Goal: Task Accomplishment & Management: Complete application form

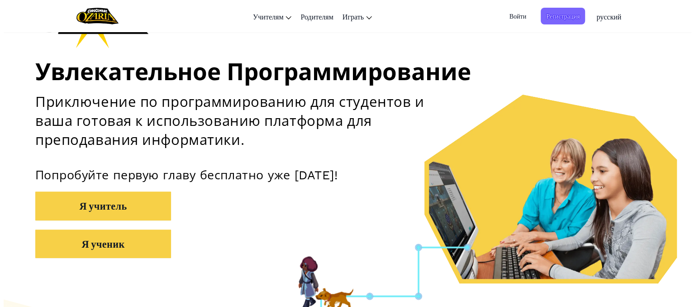
scroll to position [90, 0]
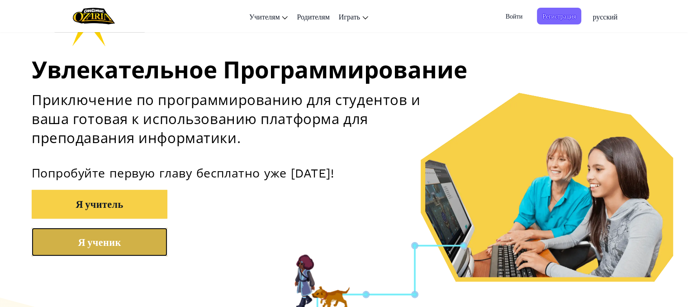
click at [114, 237] on button "Я ученик" at bounding box center [100, 241] width 136 height 28
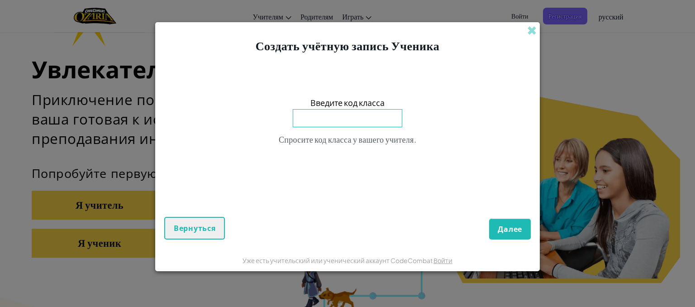
click at [376, 126] on input at bounding box center [347, 118] width 109 height 18
type input "f"
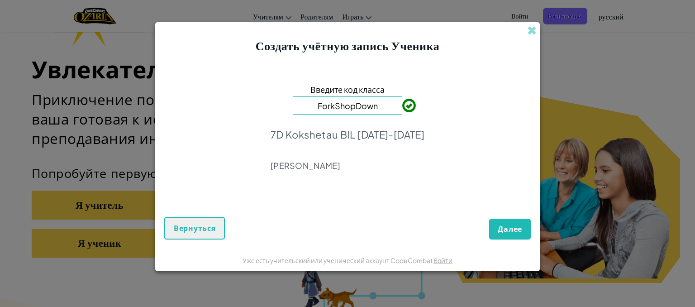
type input "ForkShopDown"
click at [517, 232] on span "Далее" at bounding box center [510, 229] width 24 height 10
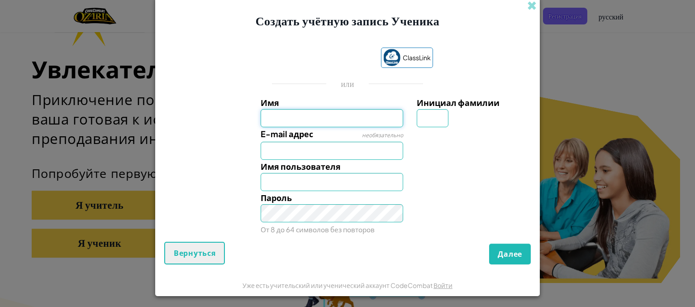
click at [306, 118] on input "Имя" at bounding box center [332, 118] width 143 height 18
type input "[PERSON_NAME]"
click at [334, 149] on input "E-mail адрес" at bounding box center [332, 151] width 143 height 18
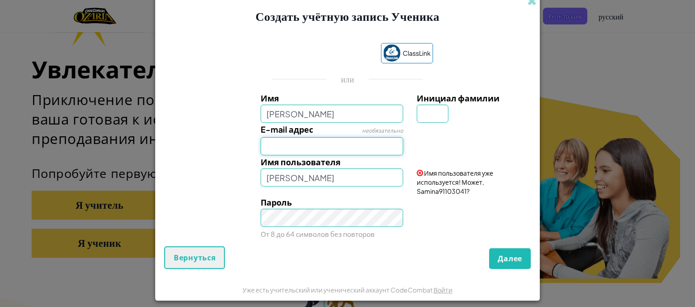
click at [267, 148] on input "E-mail адрес" at bounding box center [332, 146] width 143 height 18
type input "M"
type input "marat"
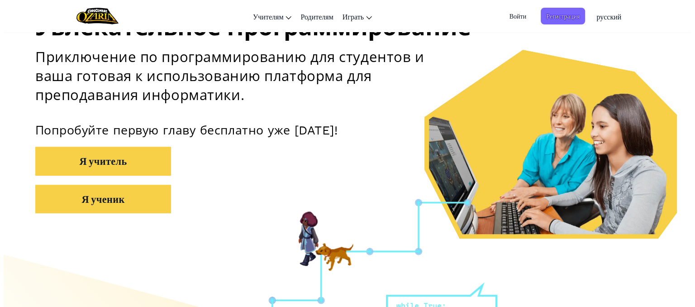
scroll to position [136, 0]
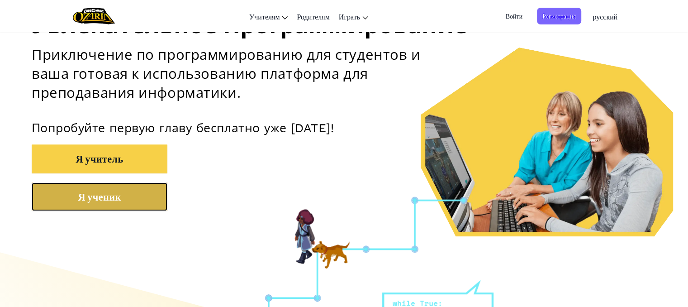
click at [140, 189] on button "Я ученик" at bounding box center [100, 196] width 136 height 28
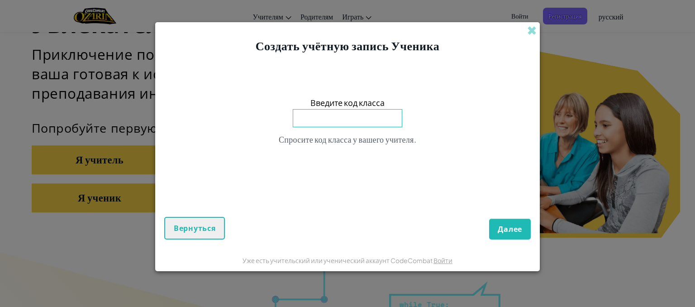
click at [346, 118] on input at bounding box center [347, 118] width 109 height 18
type input "ForkShopDown"
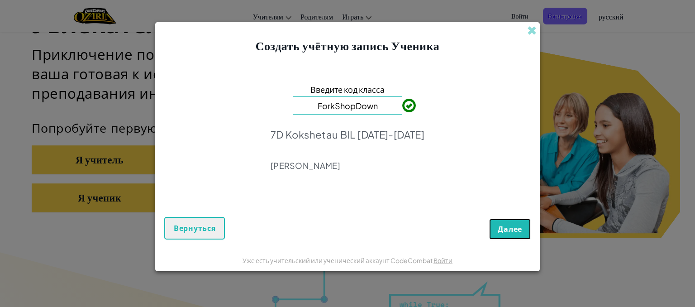
click at [498, 224] on span "Далее" at bounding box center [510, 229] width 24 height 10
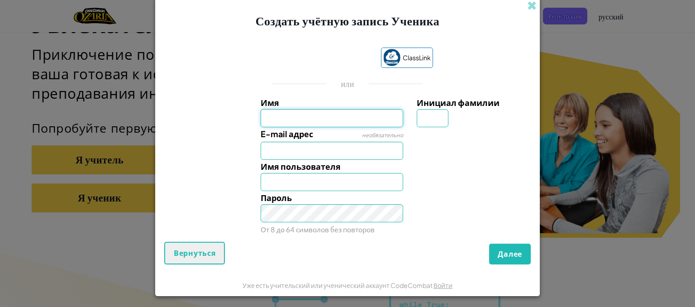
drag, startPoint x: 351, startPoint y: 116, endPoint x: 351, endPoint y: 121, distance: 5.0
click at [351, 118] on input "Имя" at bounding box center [332, 118] width 143 height 18
type input "s"
type input "[PERSON_NAME]"
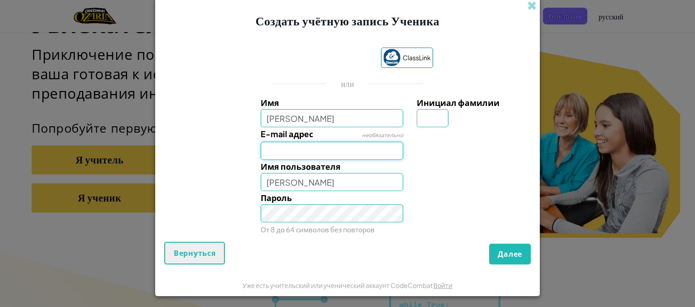
click at [387, 153] on input "E-mail адрес" at bounding box center [332, 151] width 143 height 18
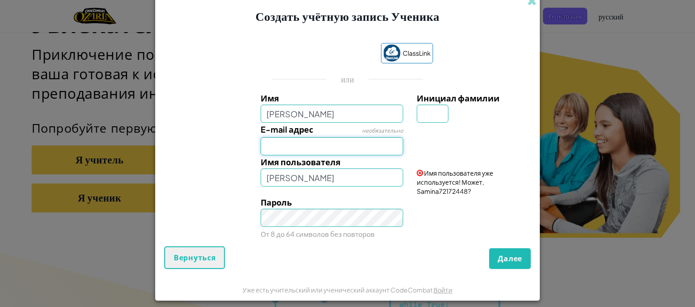
type input "M"
click at [313, 146] on input "magzhan." at bounding box center [332, 146] width 143 height 18
type input "[EMAIL_ADDRESS][DOMAIN_NAME]"
click at [317, 172] on input "[PERSON_NAME]" at bounding box center [332, 177] width 143 height 18
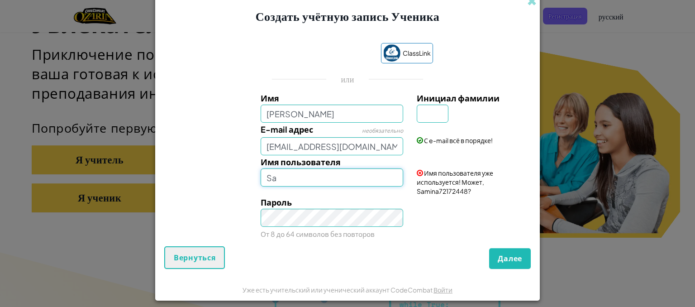
type input "S"
type input "saminatoptoptop"
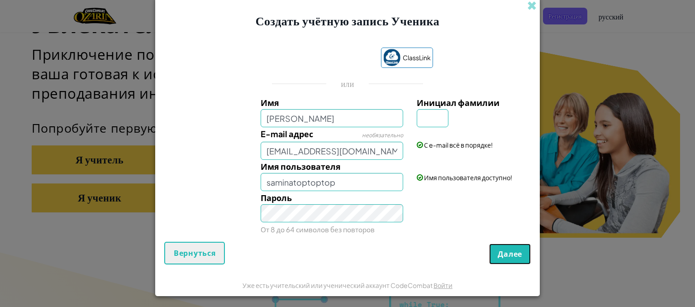
click at [517, 251] on span "Далее" at bounding box center [510, 254] width 24 height 10
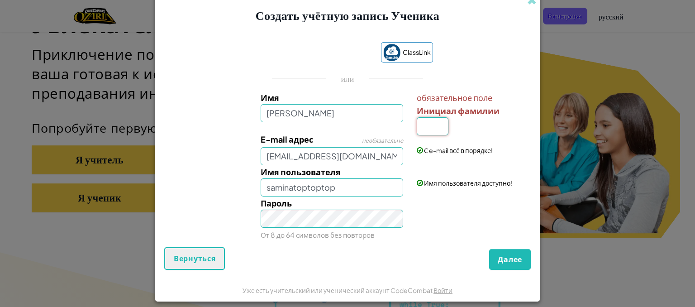
click at [426, 127] on input "Инициал фамилии" at bounding box center [433, 126] width 32 height 18
click at [431, 126] on input "M" at bounding box center [433, 126] width 32 height 18
type input "M"
click at [506, 259] on span "Далее" at bounding box center [510, 259] width 24 height 10
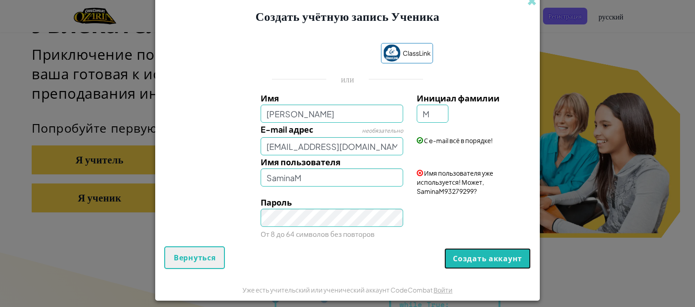
click at [506, 258] on button "Создать аккаунт" at bounding box center [487, 258] width 86 height 21
click at [490, 255] on button "Создать аккаунт" at bounding box center [487, 258] width 86 height 21
click at [367, 178] on input "SaminaM" at bounding box center [332, 177] width 143 height 18
type input "S"
type input "ktlisthebest"
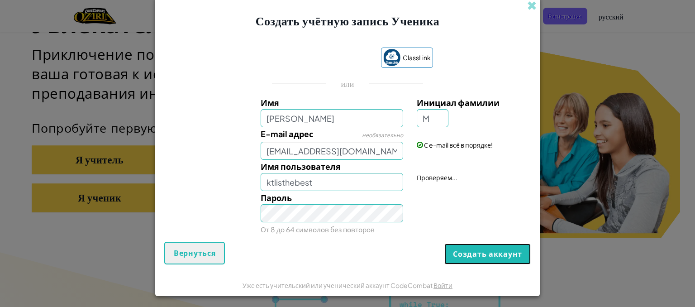
click at [488, 256] on button "Создать аккаунт" at bounding box center [487, 253] width 86 height 21
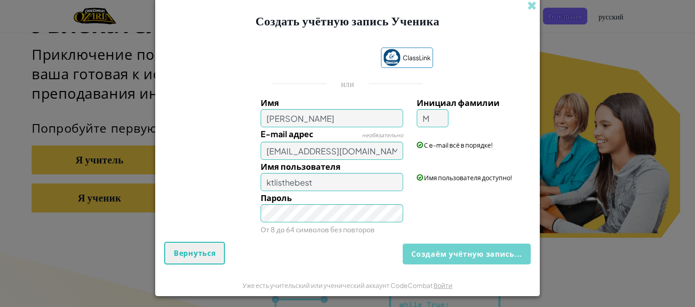
click at [488, 256] on div "Создаём учётную запись... Вернуться" at bounding box center [347, 253] width 366 height 23
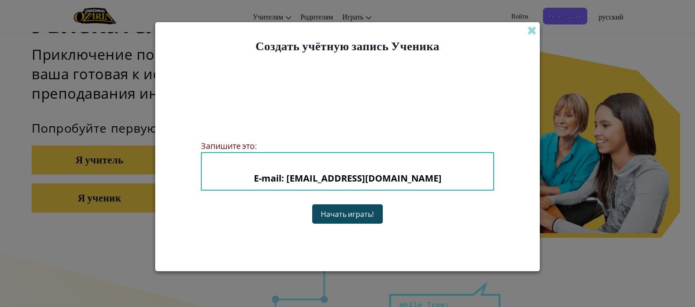
click at [337, 210] on button "Начать играть!" at bounding box center [347, 213] width 71 height 19
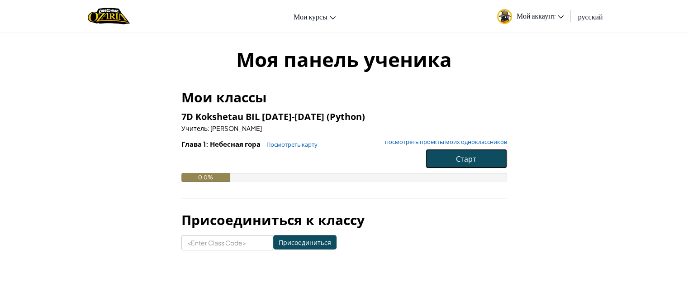
click at [460, 156] on span "Старт" at bounding box center [466, 158] width 20 height 9
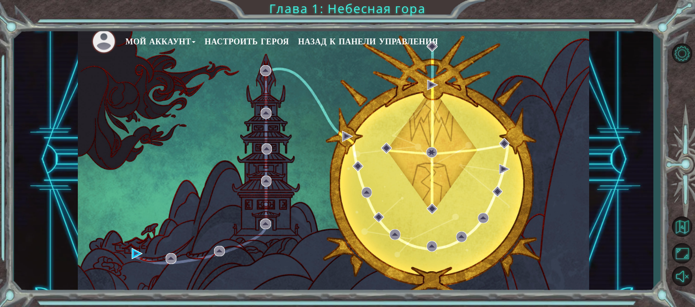
click at [134, 245] on div "Мой аккаунт Настроить героя Назад к панели управления" at bounding box center [333, 159] width 511 height 270
click at [271, 39] on button "Настроить героя" at bounding box center [246, 42] width 84 height 14
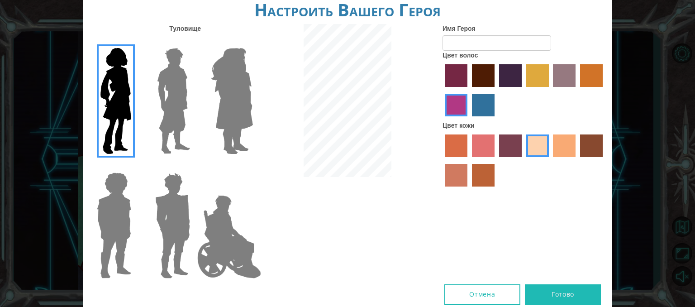
click at [248, 96] on img at bounding box center [231, 100] width 49 height 113
click at [252, 42] on input "Hero Amethyst" at bounding box center [252, 42] width 0 height 0
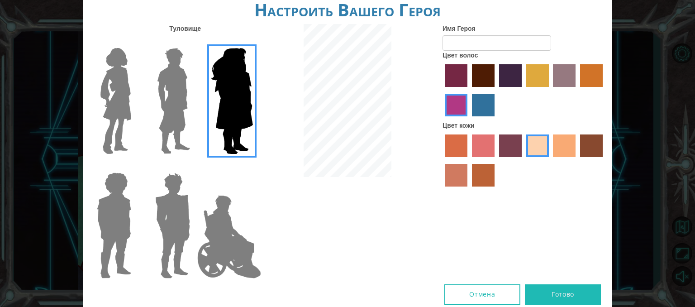
click at [112, 81] on img at bounding box center [116, 100] width 38 height 113
click at [135, 42] on input "Hero Connie" at bounding box center [135, 42] width 0 height 0
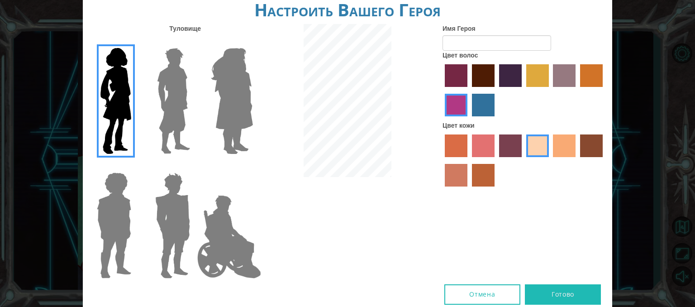
click at [568, 143] on label "tacao skin color" at bounding box center [564, 145] width 23 height 23
click at [550, 160] on input "tacao skin color" at bounding box center [550, 160] width 0 height 0
click at [506, 73] on label "hot purple hair color" at bounding box center [510, 75] width 23 height 23
click at [496, 90] on input "hot purple hair color" at bounding box center [496, 90] width 0 height 0
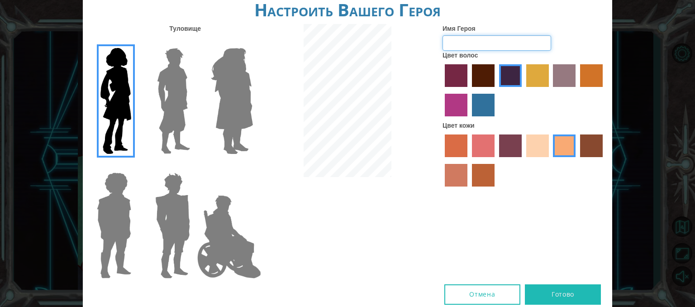
click at [495, 45] on input "Имя Героя" at bounding box center [496, 42] width 109 height 15
type input "[PERSON_NAME]"
click at [571, 292] on button "Готово" at bounding box center [563, 294] width 76 height 20
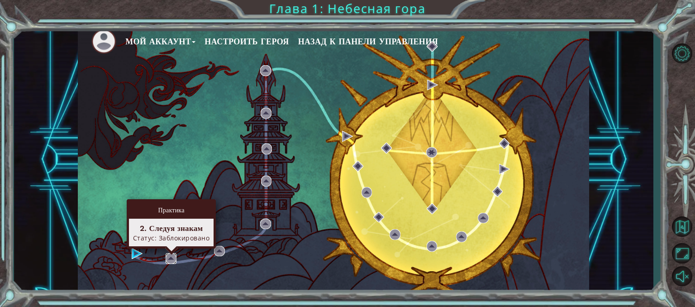
click at [166, 254] on img at bounding box center [171, 258] width 11 height 11
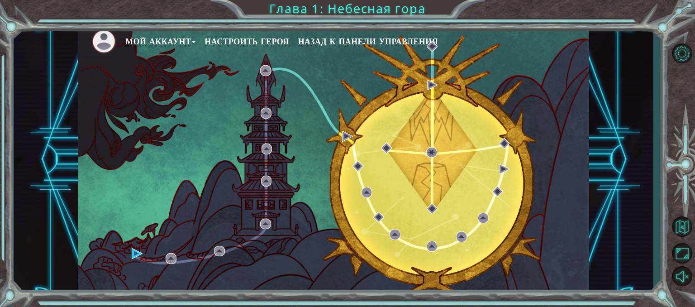
click at [177, 254] on div "Мой аккаунт Настроить героя Назад к панели управления" at bounding box center [333, 159] width 511 height 270
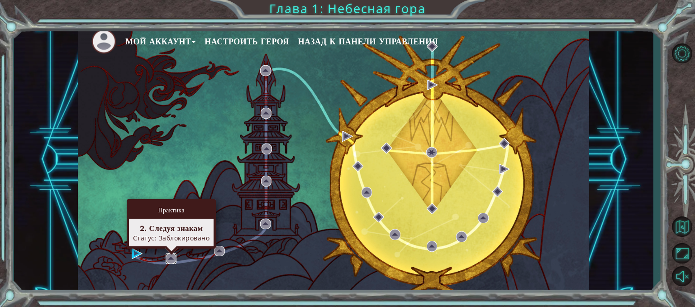
click at [167, 255] on img at bounding box center [171, 258] width 11 height 11
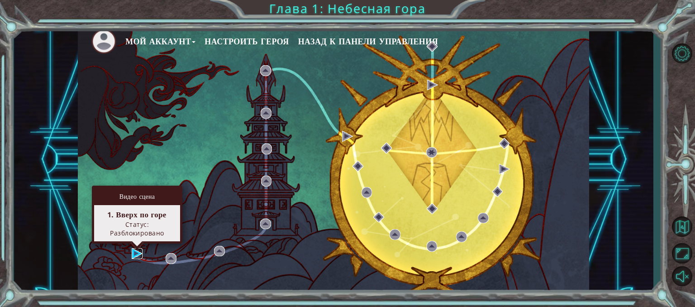
click at [137, 253] on img at bounding box center [137, 253] width 11 height 11
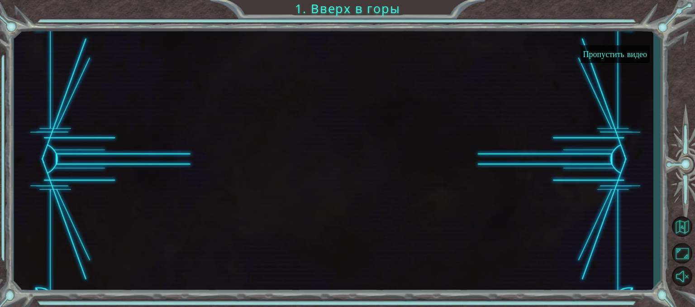
click at [612, 53] on button "Пропустить видео" at bounding box center [614, 54] width 69 height 18
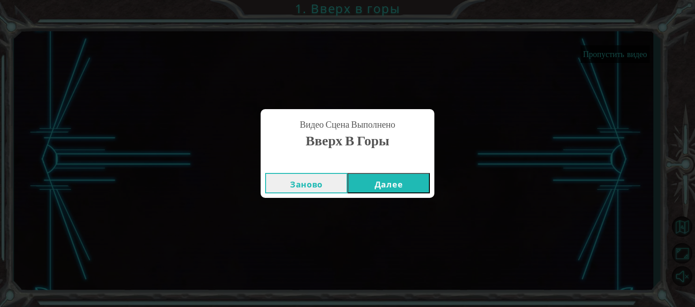
click at [375, 188] on button "Далее" at bounding box center [388, 183] width 82 height 20
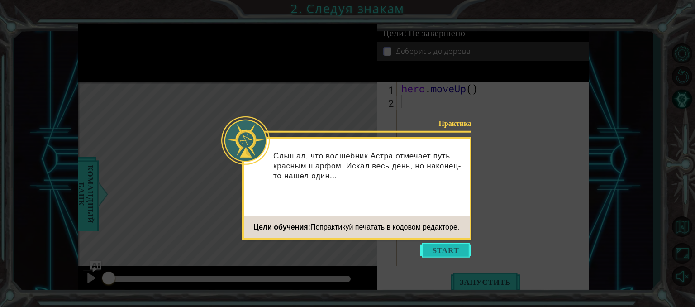
click at [430, 251] on button "Start" at bounding box center [446, 250] width 52 height 14
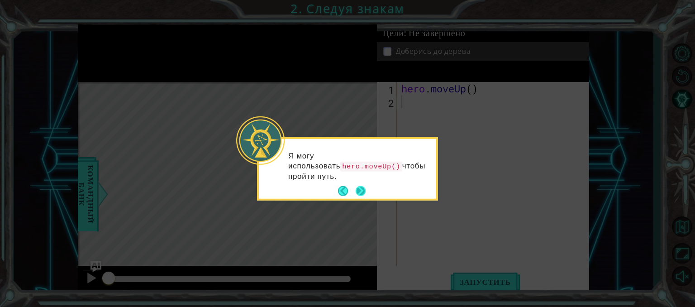
click at [356, 187] on button "Next" at bounding box center [360, 191] width 10 height 10
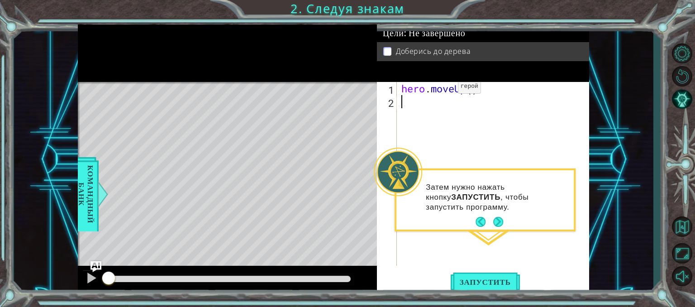
click at [444, 89] on div "hero . moveUp ( )" at bounding box center [495, 187] width 192 height 210
click at [485, 276] on button "Запустить" at bounding box center [484, 281] width 69 height 21
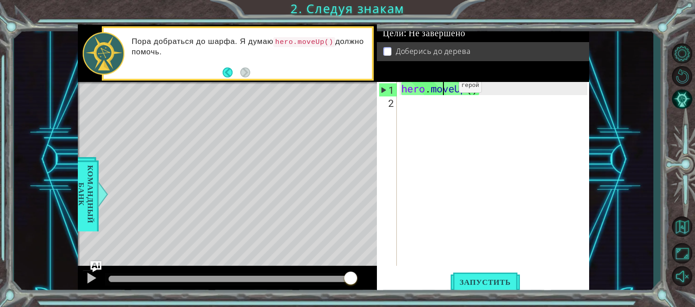
click at [445, 87] on div "hero . moveUp ( )" at bounding box center [495, 187] width 192 height 210
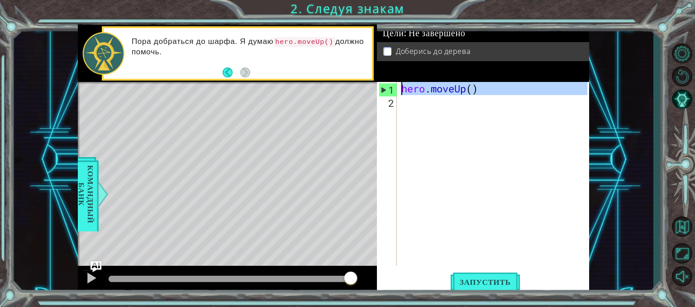
click at [382, 86] on div "1" at bounding box center [388, 89] width 18 height 13
type textarea "hero.moveUp()"
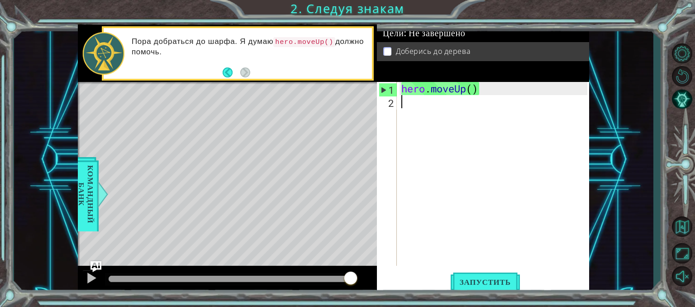
click at [402, 104] on div "hero . moveUp ( )" at bounding box center [495, 187] width 192 height 210
type textarea "H"
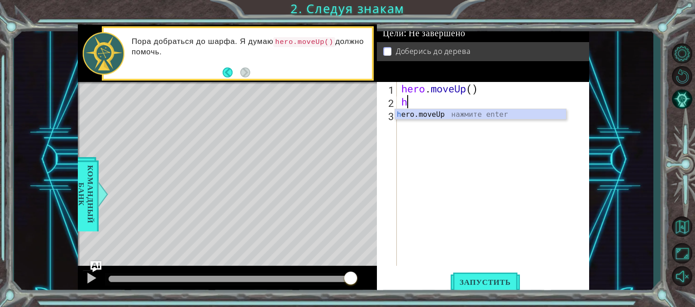
type textarea "he"
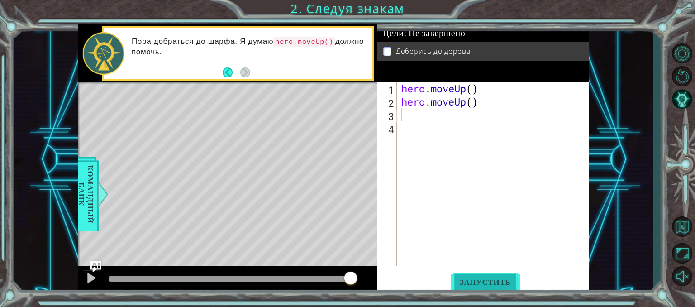
click at [509, 284] on span "Запустить" at bounding box center [484, 281] width 69 height 9
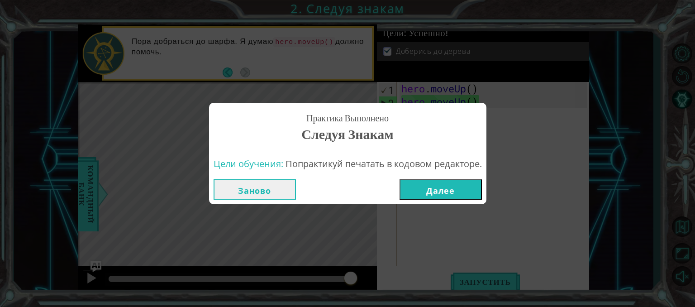
click at [445, 185] on button "Далее" at bounding box center [440, 189] width 82 height 20
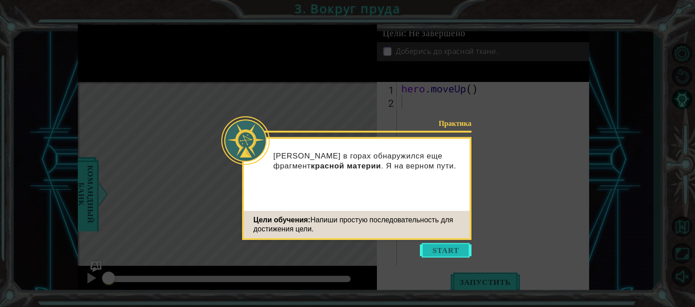
click at [453, 246] on button "Start" at bounding box center [446, 250] width 52 height 14
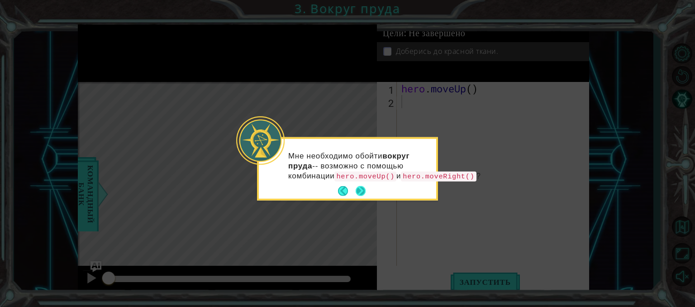
click at [359, 196] on button "Next" at bounding box center [360, 191] width 10 height 10
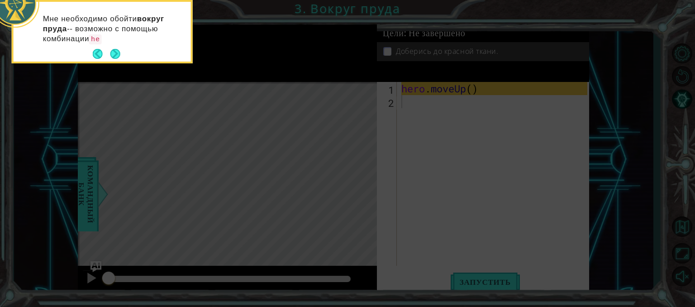
click at [444, 117] on icon at bounding box center [347, 45] width 695 height 521
click at [111, 59] on button "Next" at bounding box center [115, 54] width 10 height 10
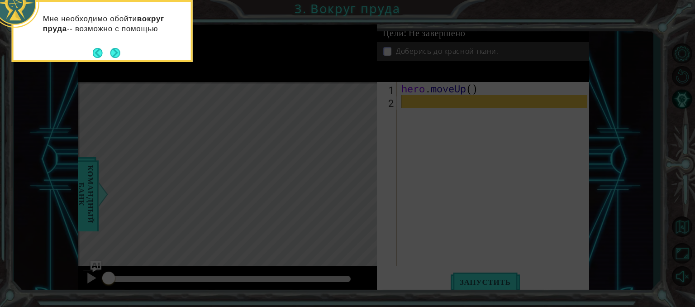
click at [485, 100] on icon at bounding box center [347, 45] width 695 height 521
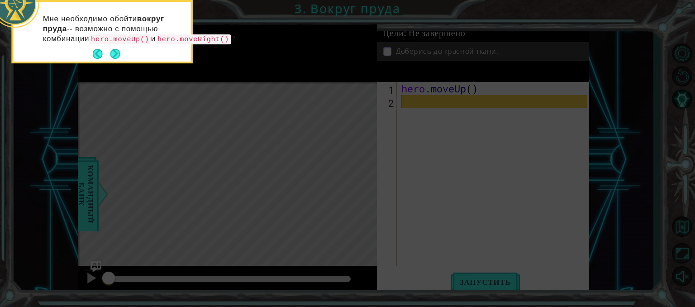
drag, startPoint x: 517, startPoint y: 111, endPoint x: 523, endPoint y: 103, distance: 9.8
click at [518, 111] on icon at bounding box center [347, 45] width 695 height 521
click at [546, 108] on icon at bounding box center [347, 45] width 695 height 521
click at [113, 59] on button "Next" at bounding box center [115, 54] width 10 height 10
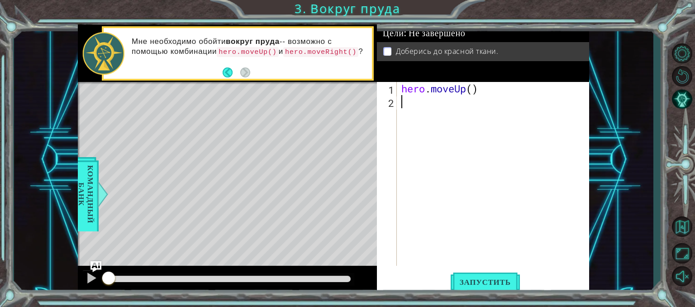
type textarea "h"
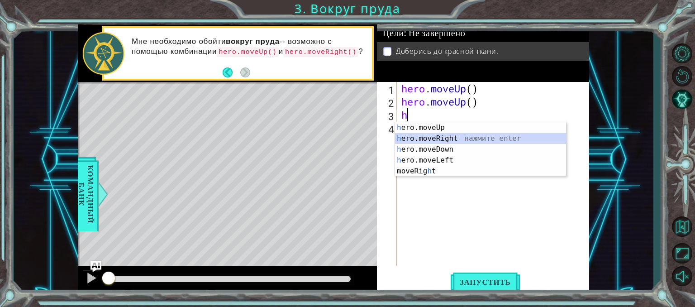
click at [449, 142] on div "h ero.moveUp нажмите enter h ero.moveRight нажмите enter h ero.moveDown нажмите…" at bounding box center [480, 160] width 171 height 76
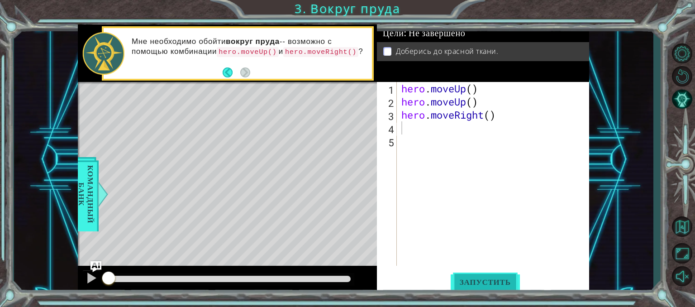
click at [493, 277] on span "Запустить" at bounding box center [484, 281] width 69 height 9
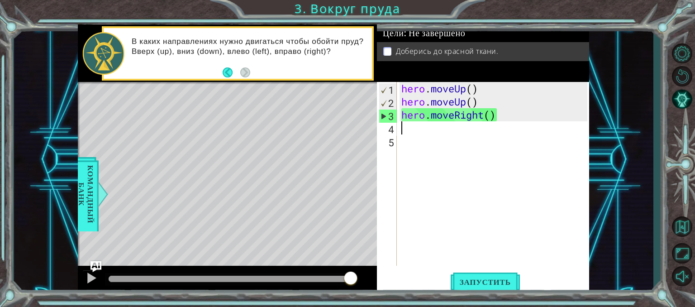
click at [407, 129] on div "hero . moveUp ( ) hero . moveUp ( ) hero . moveRight ( )" at bounding box center [495, 187] width 192 height 210
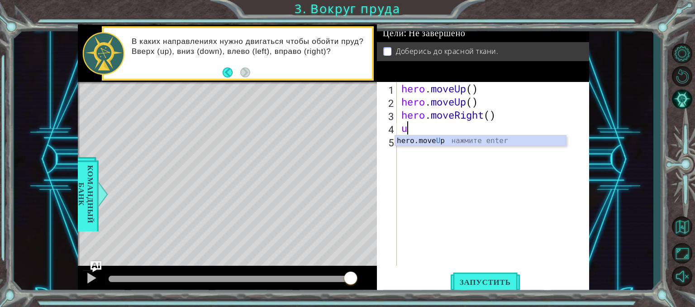
type textarea "up"
click at [444, 141] on div "hero.move Up нажмите enter" at bounding box center [480, 151] width 171 height 33
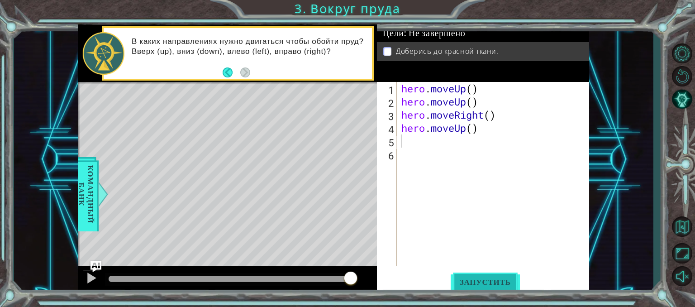
click at [480, 280] on span "Запустить" at bounding box center [484, 281] width 69 height 9
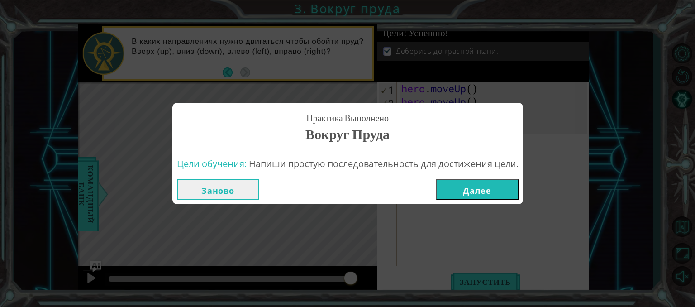
click at [449, 190] on button "Далее" at bounding box center [477, 189] width 82 height 20
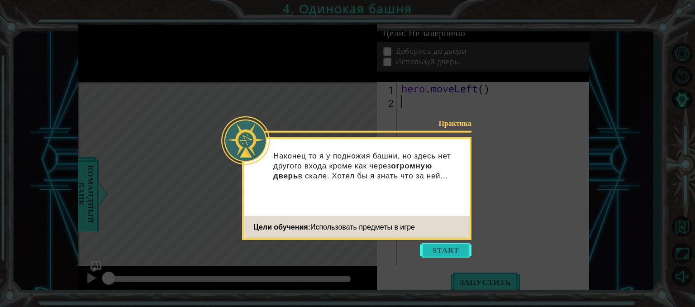
click at [464, 252] on button "Start" at bounding box center [446, 250] width 52 height 14
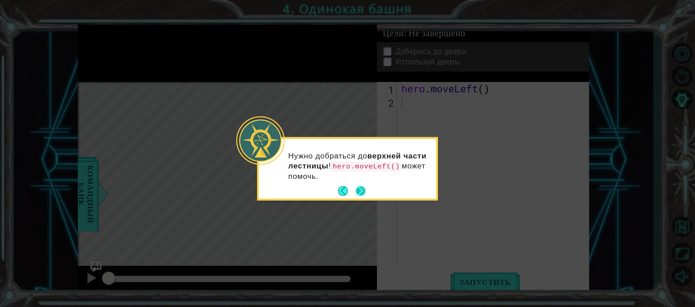
click at [362, 190] on button "Next" at bounding box center [360, 191] width 10 height 10
click at [359, 195] on footer at bounding box center [352, 191] width 28 height 14
click at [361, 196] on button "Next" at bounding box center [360, 191] width 10 height 10
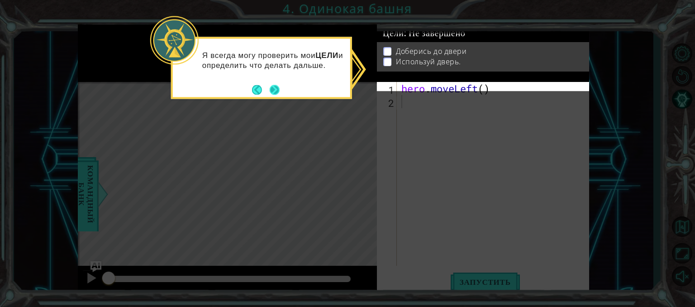
click at [268, 83] on footer at bounding box center [266, 90] width 28 height 14
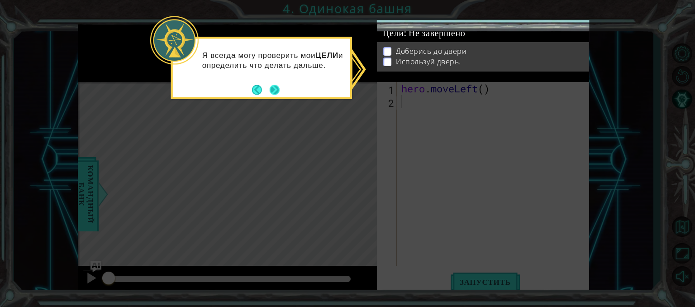
click at [278, 91] on button "Next" at bounding box center [274, 89] width 10 height 10
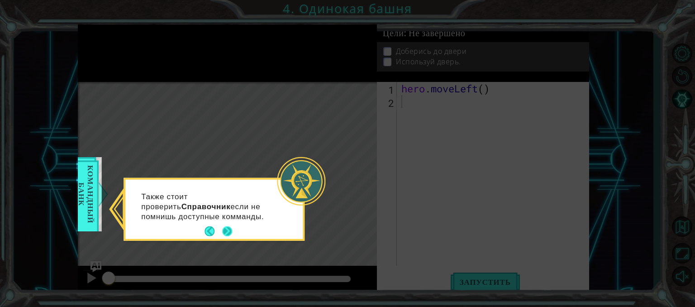
click at [226, 227] on button "Next" at bounding box center [227, 231] width 10 height 10
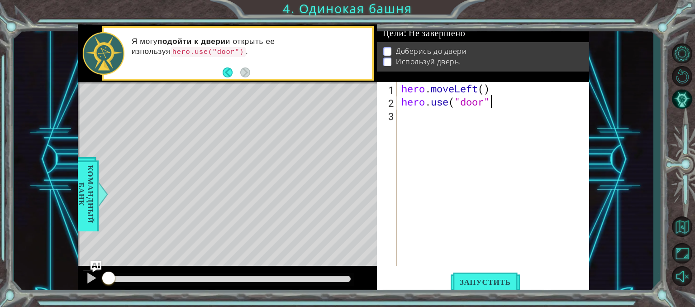
scroll to position [0, 4]
type textarea "hero.use("door")"
click at [496, 281] on span "Запустить" at bounding box center [484, 281] width 69 height 9
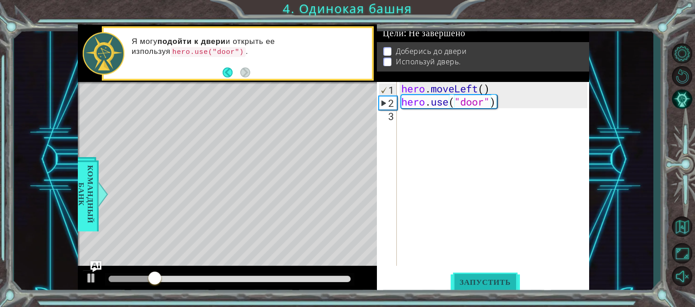
click at [498, 280] on span "Запустить" at bounding box center [484, 281] width 69 height 9
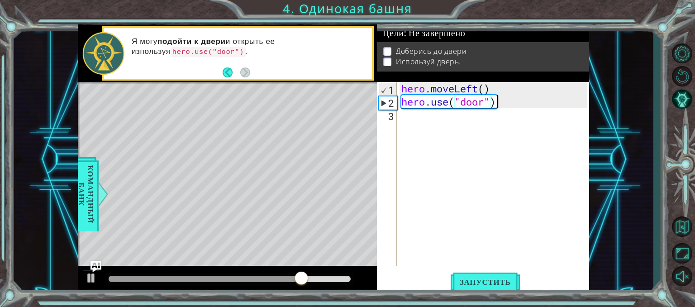
click at [434, 118] on div "hero . moveLeft ( ) hero . use ( "door" )" at bounding box center [495, 187] width 192 height 210
click at [447, 100] on div "hero . moveLeft ( ) hero . use ( "door" )" at bounding box center [495, 187] width 192 height 210
type textarea "hero.use("door")"
click at [414, 114] on div "hero . moveLeft ( ) hero . use ( "door" )" at bounding box center [495, 187] width 192 height 210
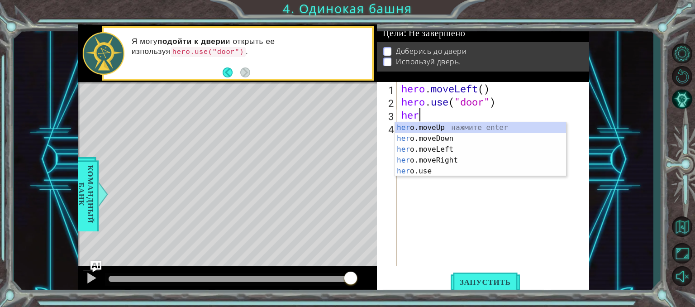
type textarea "hero"
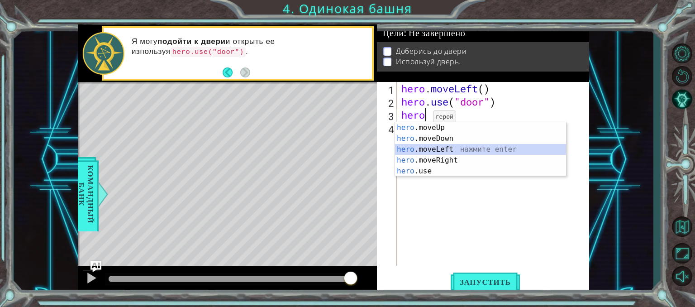
click at [427, 150] on div "hero .moveUp нажмите enter hero .moveDown нажмите enter hero .moveLeft нажмите …" at bounding box center [480, 160] width 171 height 76
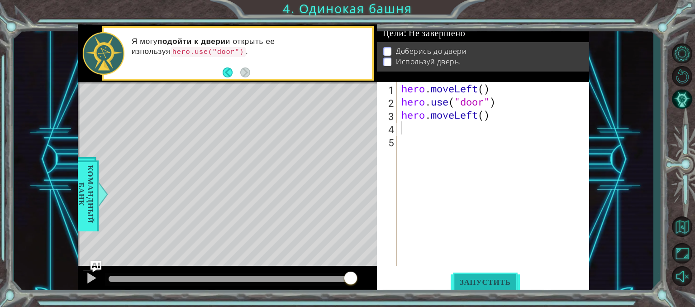
click at [490, 275] on button "Запустить" at bounding box center [484, 281] width 69 height 21
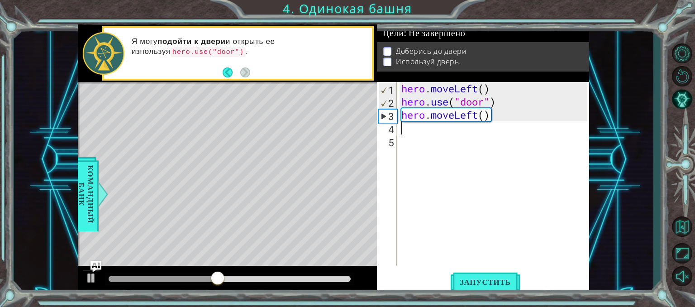
type textarea "h"
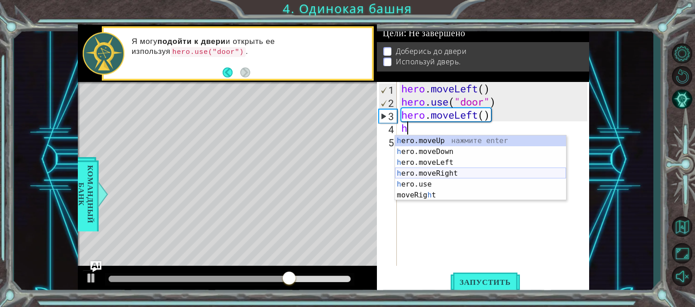
click at [467, 174] on div "h ero.moveUp нажмите enter h ero.moveDown нажмите enter h ero.moveLeft нажмите …" at bounding box center [480, 178] width 171 height 87
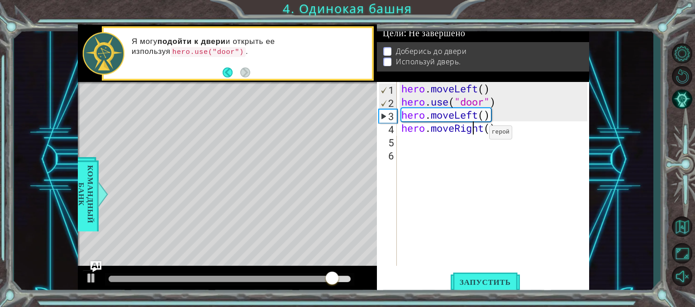
click at [475, 134] on div "hero . moveLeft ( ) hero . use ( "door" ) hero . moveLeft ( ) hero . moveRight …" at bounding box center [495, 187] width 192 height 210
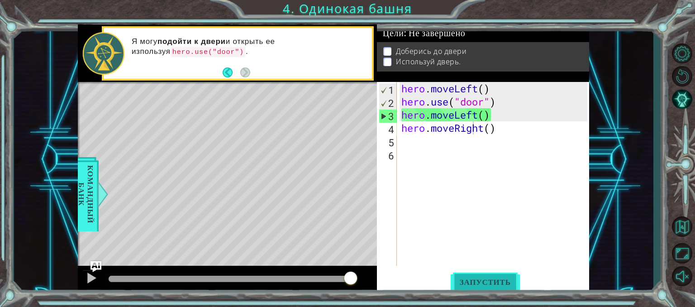
click at [483, 284] on span "Запустить" at bounding box center [484, 281] width 69 height 9
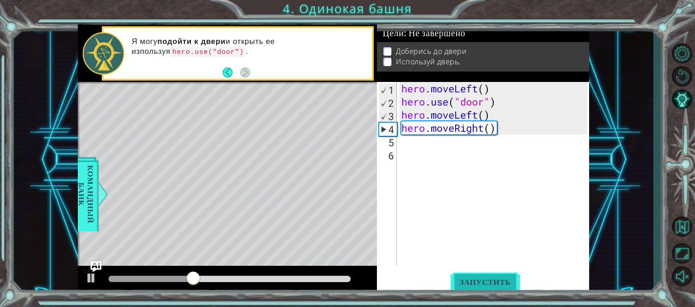
click at [479, 274] on button "Запустить" at bounding box center [484, 281] width 69 height 21
click at [513, 129] on div "hero . moveLeft ( ) hero . use ( "door" ) hero . moveLeft ( ) hero . moveRight …" at bounding box center [495, 187] width 192 height 210
click at [501, 129] on div "hero . moveLeft ( ) hero . use ( "door" ) hero . moveLeft ( ) hero . moveRight …" at bounding box center [495, 187] width 192 height 210
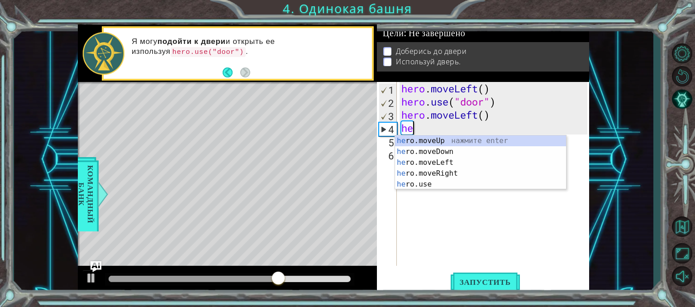
type textarea "h"
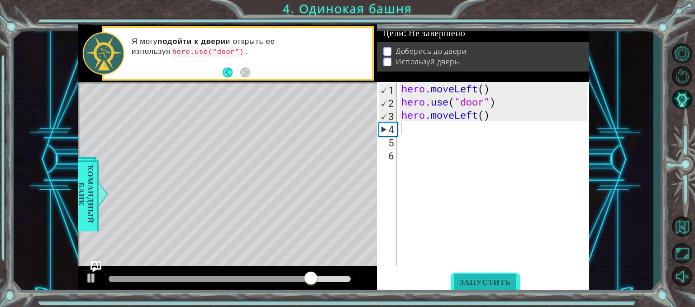
click at [488, 284] on span "Запустить" at bounding box center [484, 281] width 69 height 9
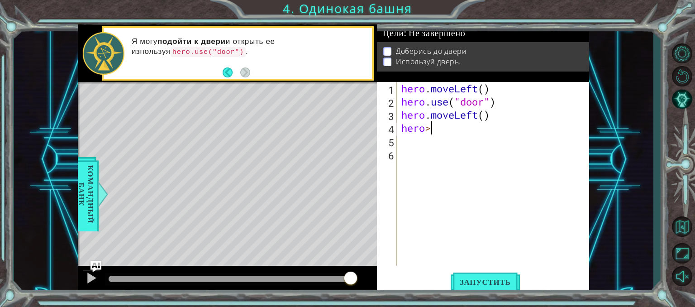
scroll to position [0, 0]
type textarea "hero"
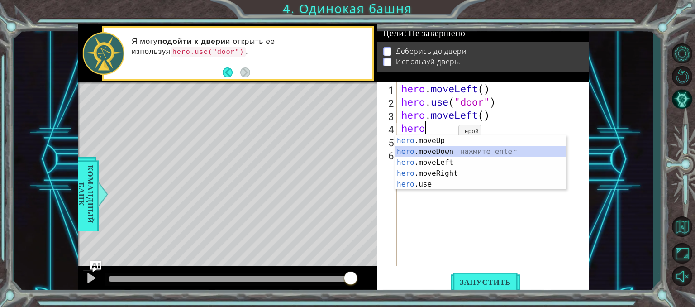
click at [470, 153] on div "hero .moveUp нажмите enter hero .moveDown нажмите enter hero .moveLeft нажмите …" at bounding box center [480, 173] width 171 height 76
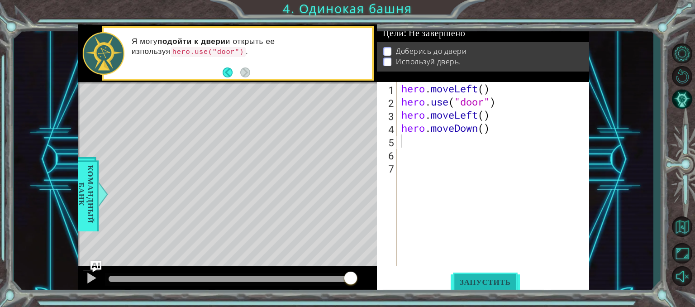
click at [469, 275] on button "Запустить" at bounding box center [484, 281] width 69 height 21
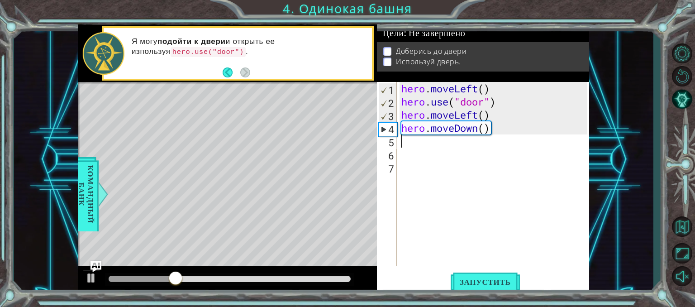
click at [507, 134] on div "hero . moveLeft ( ) hero . use ( "door" ) hero . moveLeft ( ) hero . moveDown (…" at bounding box center [495, 187] width 192 height 210
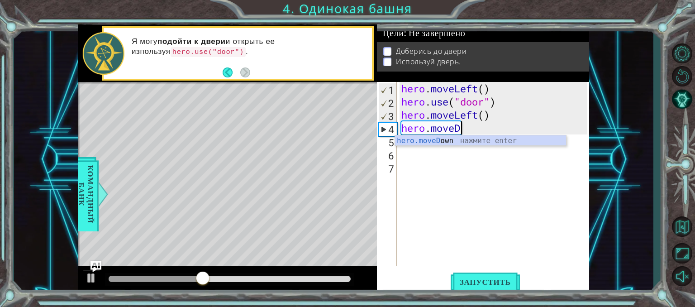
type textarea "hero.move"
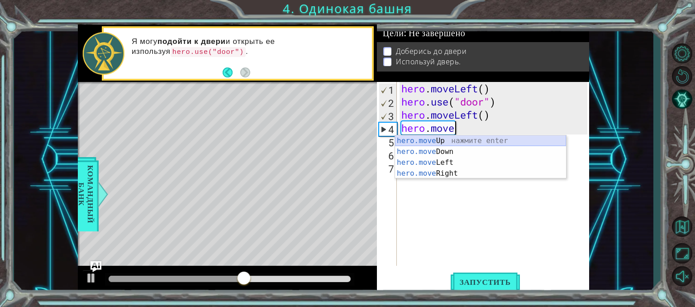
click at [526, 140] on div "hero.move Up нажмите enter hero.move Down нажмите enter hero.move Left нажмите …" at bounding box center [480, 167] width 171 height 65
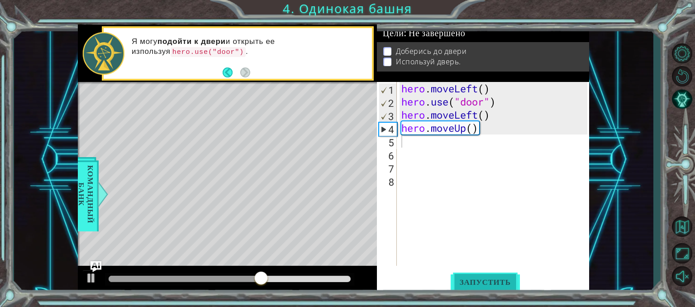
click at [506, 279] on span "Запустить" at bounding box center [484, 281] width 69 height 9
click at [453, 145] on div "hero . moveLeft ( ) hero . use ( "door" ) hero . moveLeft ( ) hero . moveUp ( )" at bounding box center [495, 187] width 192 height 210
type textarea "h"
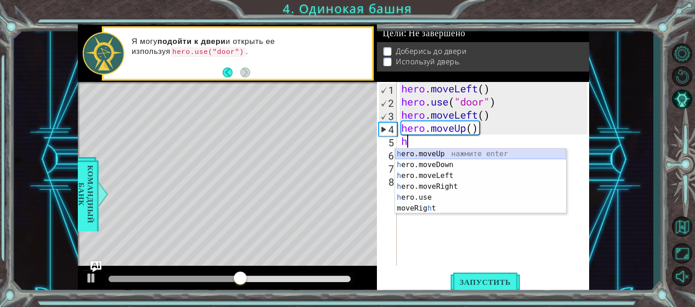
click at [436, 153] on div "h ero.moveUp нажмите enter h ero.moveDown нажмите enter h ero.moveLeft нажмите …" at bounding box center [480, 191] width 171 height 87
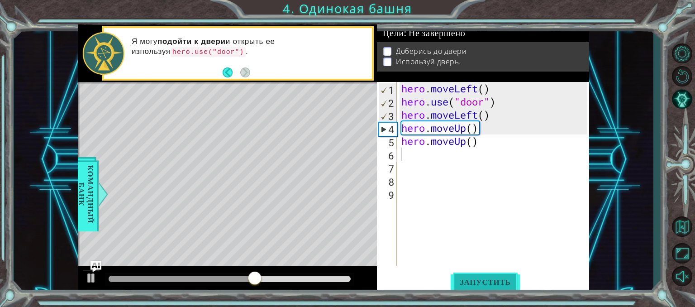
click at [510, 277] on span "Запустить" at bounding box center [484, 281] width 69 height 9
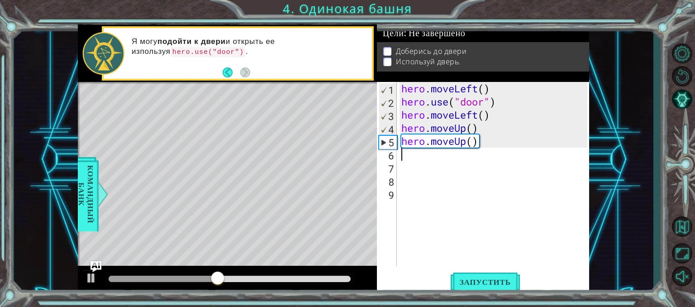
type textarea "h"
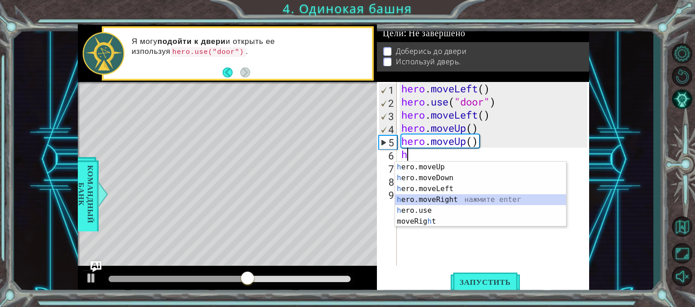
click at [450, 202] on div "h ero.moveUp нажмите enter h ero.moveDown нажмите enter h ero.moveLeft нажмите …" at bounding box center [480, 204] width 171 height 87
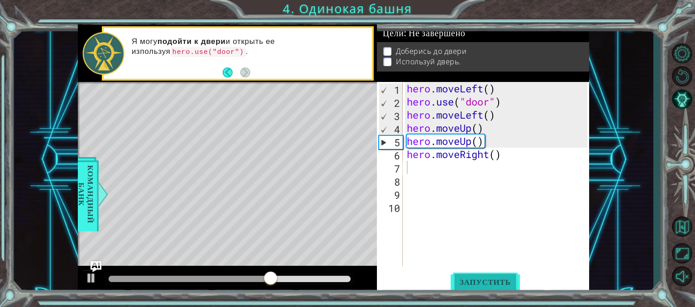
click at [513, 282] on span "Запустить" at bounding box center [484, 281] width 69 height 9
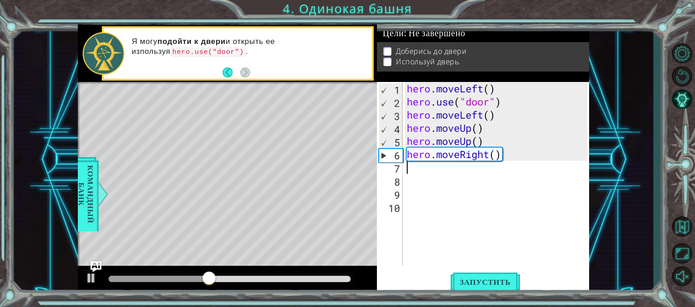
type textarea "h"
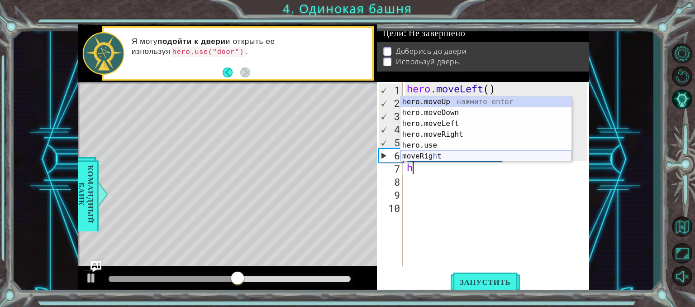
click at [445, 152] on div "h ero.moveUp нажмите enter h ero.moveDown нажмите enter h ero.moveLeft нажмите …" at bounding box center [485, 139] width 171 height 87
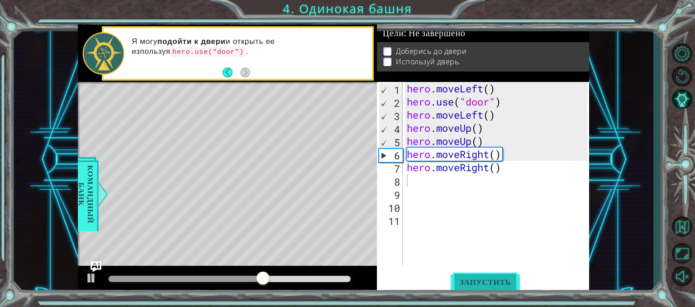
click at [481, 277] on button "Запустить" at bounding box center [484, 281] width 69 height 21
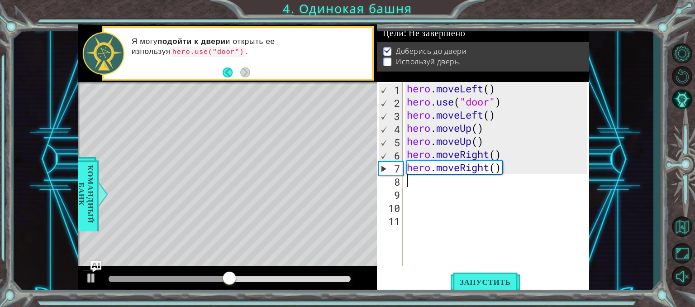
click at [436, 181] on div "hero . moveLeft ( ) hero . use ( "door" ) hero . moveLeft ( ) hero . moveUp ( )…" at bounding box center [498, 187] width 187 height 210
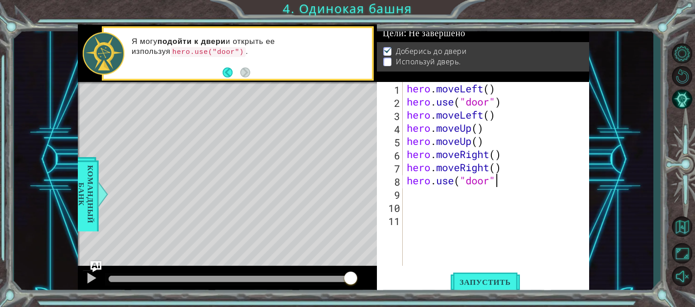
scroll to position [0, 4]
type textarea "hero.use("door")"
click at [483, 276] on button "Запустить" at bounding box center [484, 281] width 69 height 21
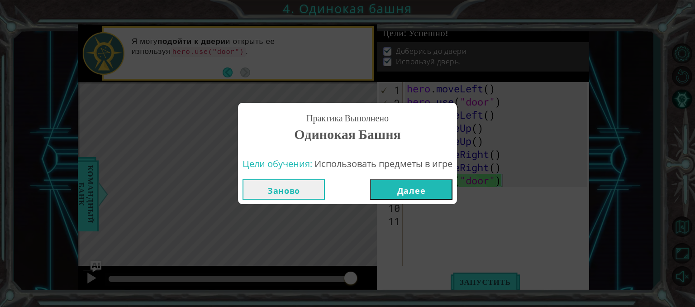
click at [426, 191] on button "Далее" at bounding box center [411, 189] width 82 height 20
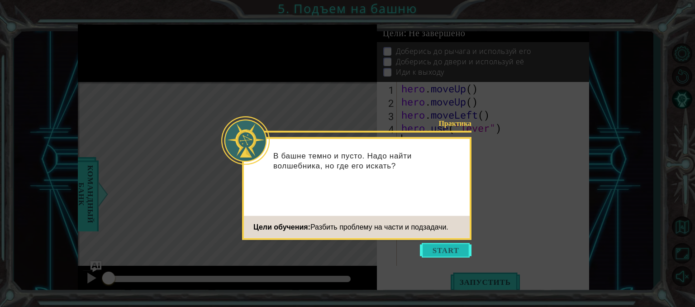
click at [441, 246] on button "Start" at bounding box center [446, 250] width 52 height 14
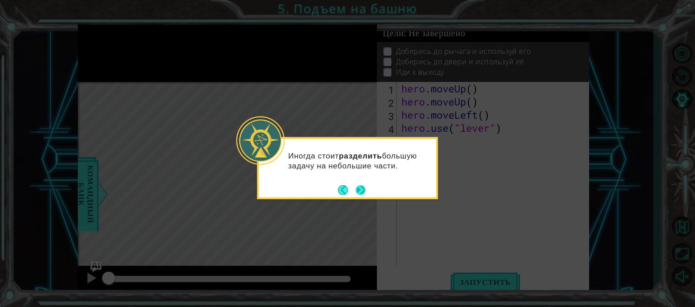
click at [361, 190] on button "Next" at bounding box center [360, 190] width 10 height 10
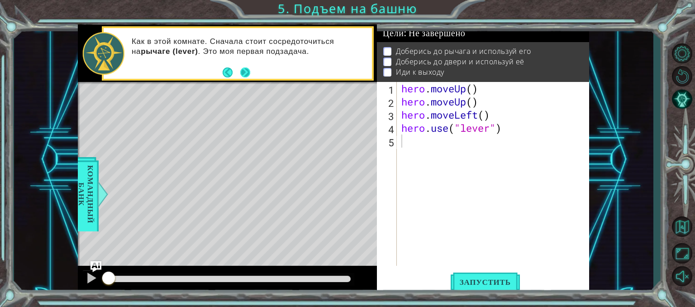
click at [247, 71] on button "Next" at bounding box center [245, 72] width 10 height 10
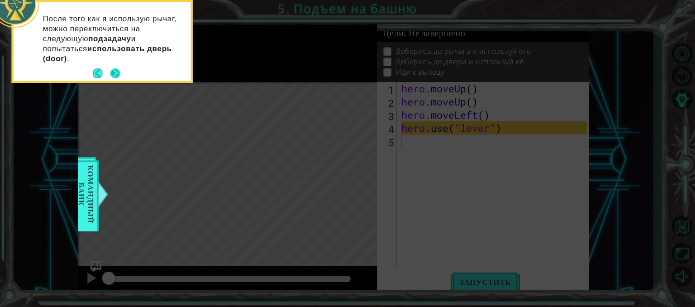
click at [115, 78] on footer at bounding box center [107, 73] width 28 height 14
click at [115, 75] on button "Next" at bounding box center [115, 73] width 10 height 10
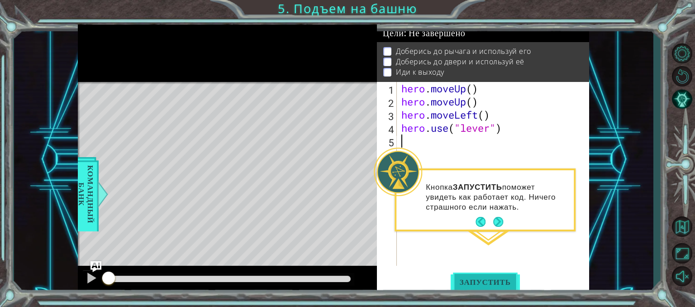
click at [480, 282] on span "Запустить" at bounding box center [484, 281] width 69 height 9
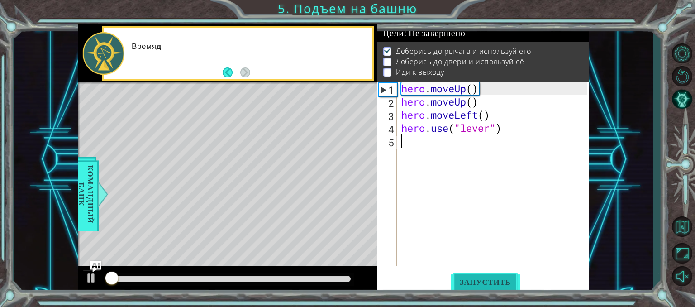
scroll to position [5, 0]
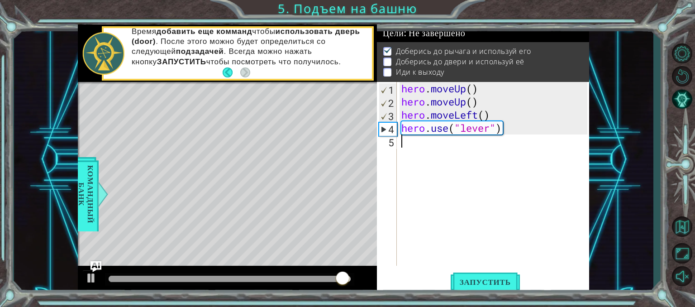
type textarea "h"
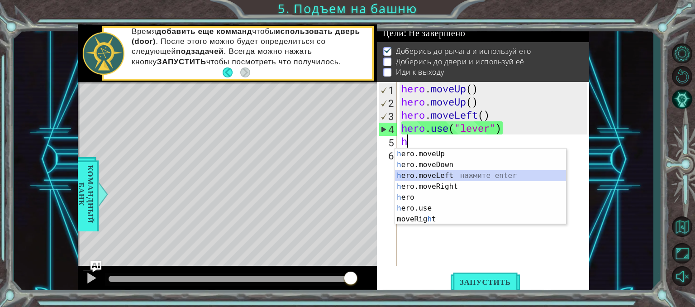
click at [480, 178] on div "h ero.moveUp нажмите enter h ero.moveDown нажмите enter h ero.moveLeft нажмите …" at bounding box center [480, 197] width 171 height 98
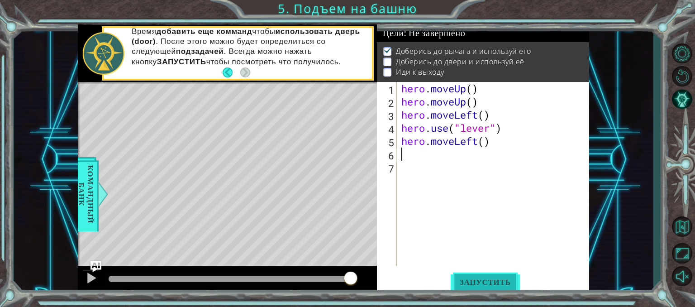
click at [484, 278] on span "Запустить" at bounding box center [484, 281] width 69 height 9
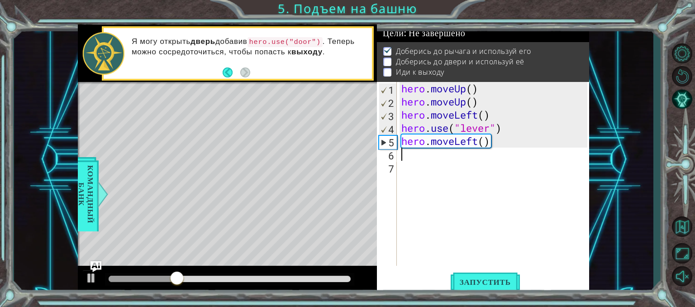
click at [501, 147] on div "hero . moveUp ( ) hero . moveUp ( ) hero . moveLeft ( ) hero . use ( "lever" ) …" at bounding box center [495, 187] width 192 height 210
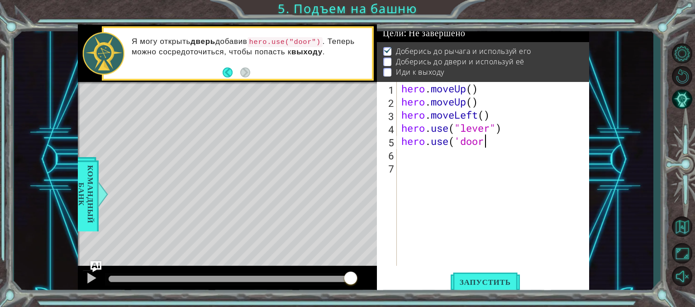
scroll to position [0, 4]
click at [489, 282] on span "Запустить" at bounding box center [484, 281] width 69 height 9
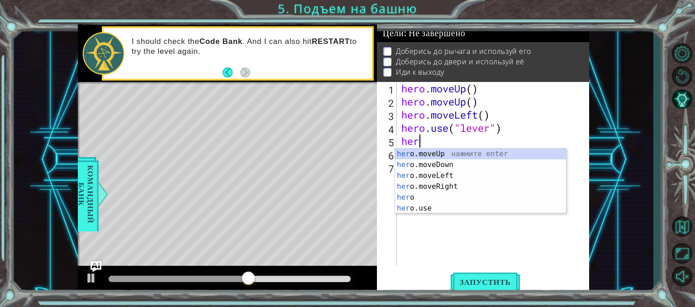
scroll to position [0, 0]
type textarea "h"
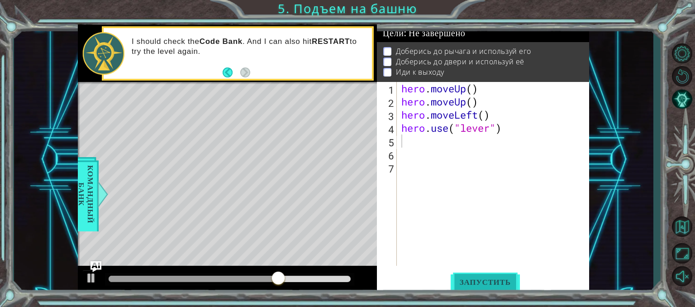
click at [498, 276] on button "Запустить" at bounding box center [484, 281] width 69 height 21
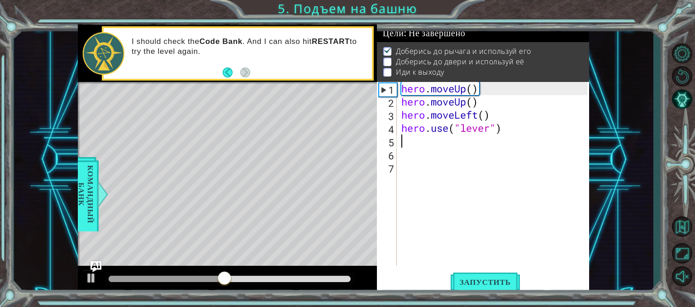
click at [408, 139] on div "hero . moveUp ( ) hero . moveUp ( ) hero . moveLeft ( ) hero . use ( "lever" )" at bounding box center [495, 187] width 192 height 210
type textarea "h"
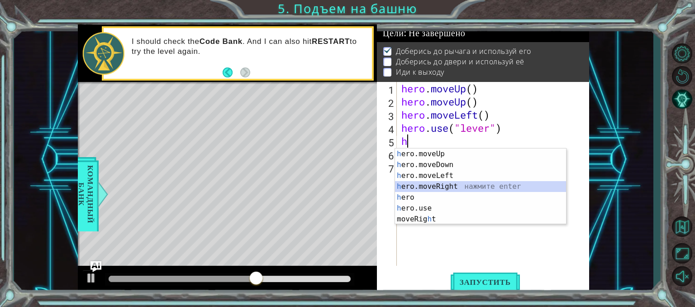
click at [432, 183] on div "h ero.moveUp нажмите enter h ero.moveDown нажмите enter h ero.moveLeft нажмите …" at bounding box center [480, 197] width 171 height 98
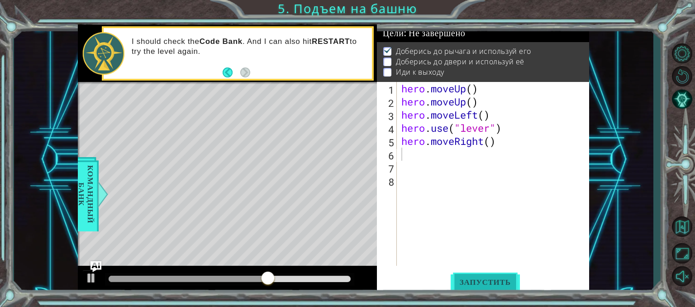
click at [496, 282] on span "Запустить" at bounding box center [484, 281] width 69 height 9
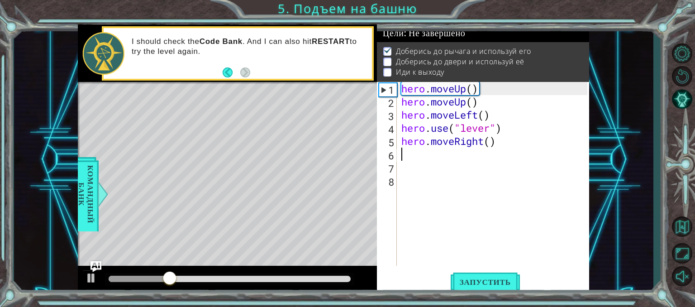
type textarea "h"
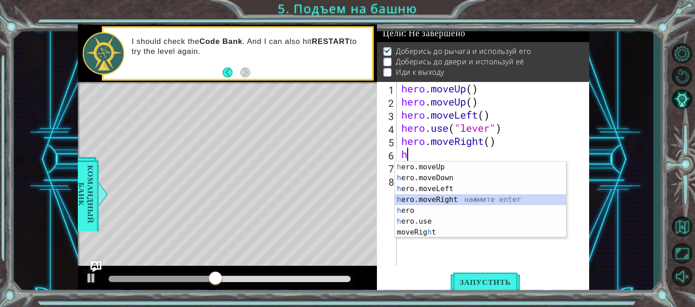
click at [444, 196] on div "h ero.moveUp нажмите enter h ero.moveDown нажмите enter h ero.moveLeft нажмите …" at bounding box center [480, 210] width 171 height 98
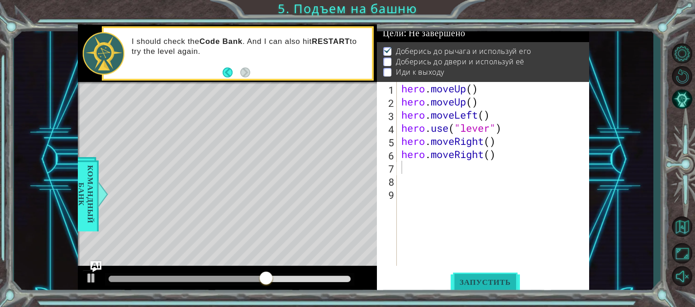
click at [482, 282] on span "Запустить" at bounding box center [484, 281] width 69 height 9
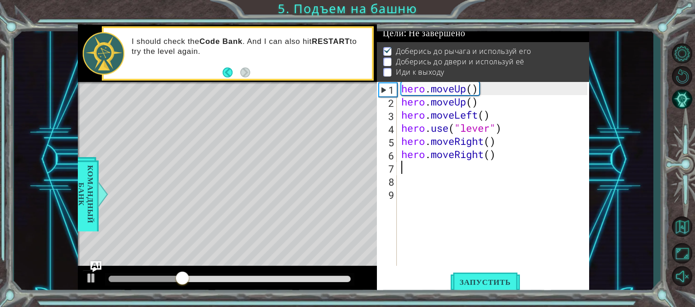
type textarea "h"
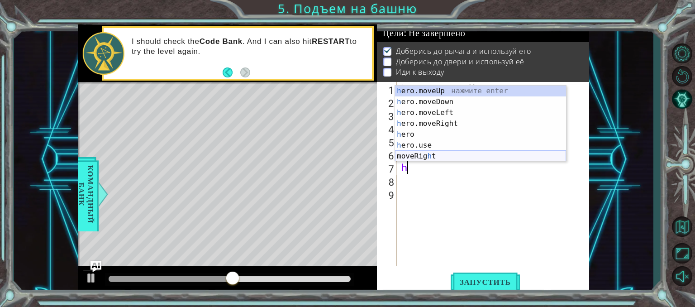
click at [467, 154] on div "h ero.moveUp нажмите enter h ero.moveDown нажмите enter h ero.moveLeft нажмите …" at bounding box center [480, 134] width 171 height 98
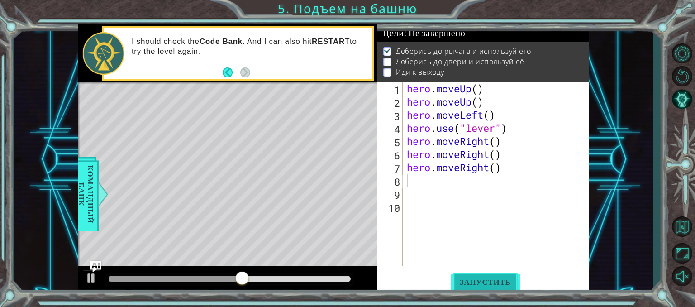
click at [489, 277] on span "Запустить" at bounding box center [484, 281] width 69 height 9
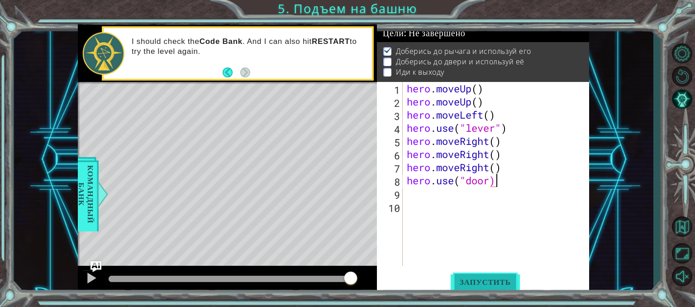
scroll to position [0, 4]
click at [473, 283] on span "Запустить" at bounding box center [484, 281] width 69 height 9
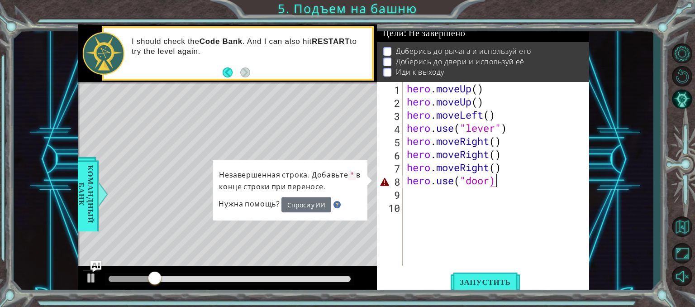
click at [526, 180] on div "hero . moveUp ( ) hero . moveUp ( ) hero . moveLeft ( ) hero . use ( "lever" ) …" at bounding box center [498, 187] width 187 height 210
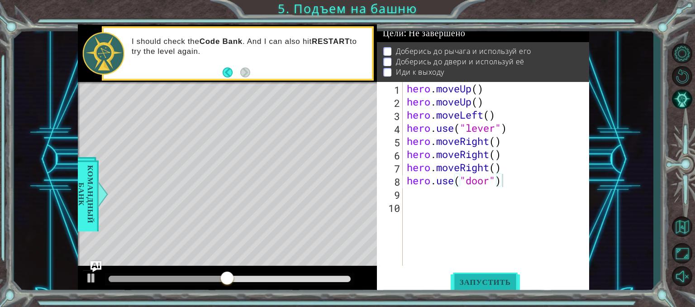
click at [478, 283] on span "Запустить" at bounding box center [484, 281] width 69 height 9
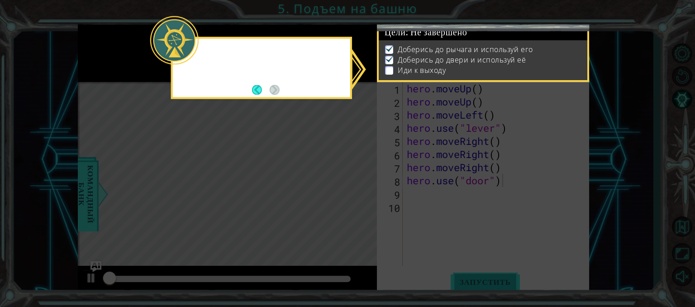
scroll to position [5, 0]
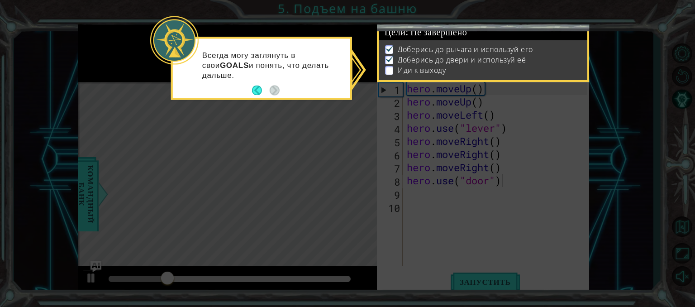
click at [374, 106] on icon at bounding box center [347, 153] width 695 height 307
click at [393, 67] on li "Иди к выходу" at bounding box center [484, 70] width 198 height 10
click at [400, 143] on icon at bounding box center [347, 153] width 695 height 307
click at [402, 143] on icon at bounding box center [347, 153] width 695 height 307
drag, startPoint x: 400, startPoint y: 149, endPoint x: 304, endPoint y: 98, distance: 109.1
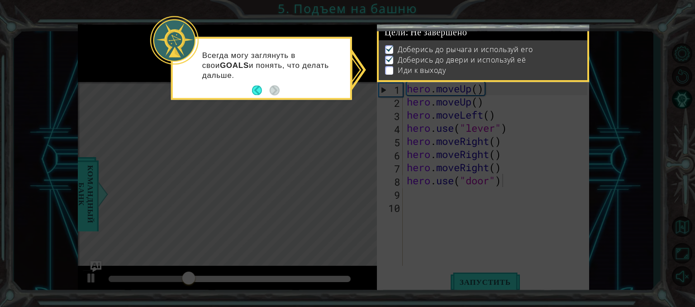
click at [398, 148] on icon at bounding box center [347, 153] width 695 height 307
drag, startPoint x: 190, startPoint y: 95, endPoint x: 258, endPoint y: 75, distance: 70.7
click at [213, 90] on div "Всегда могу заглянуть в свои GOALS и понять, что делать дальше." at bounding box center [261, 70] width 177 height 56
click at [255, 89] on button "Back" at bounding box center [261, 90] width 18 height 10
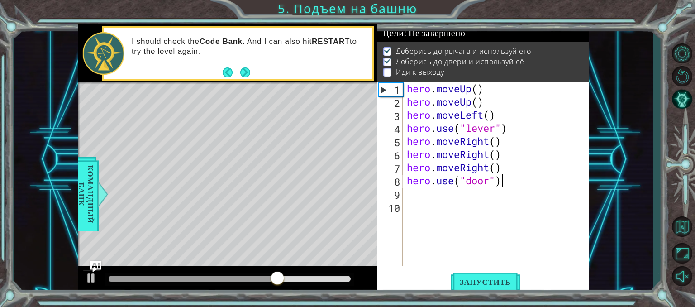
scroll to position [0, 4]
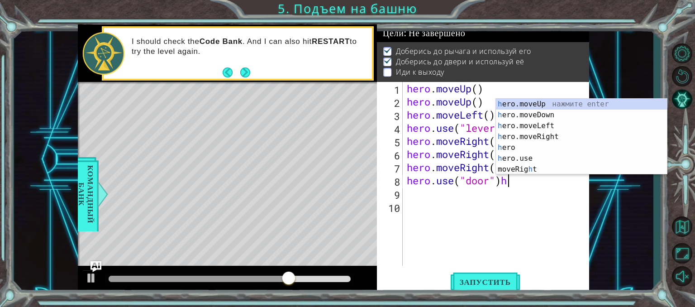
type textarea "hero.use("door")"
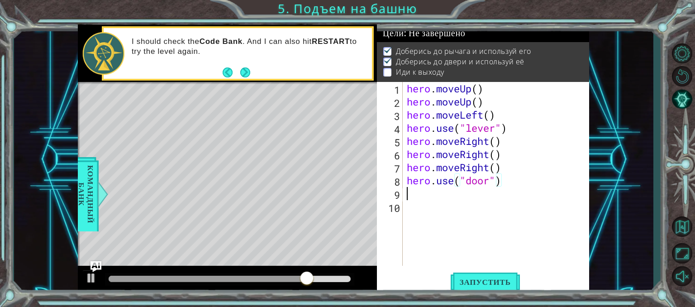
click at [414, 198] on div "hero . moveUp ( ) hero . moveUp ( ) hero . moveLeft ( ) hero . use ( "lever" ) …" at bounding box center [498, 187] width 187 height 210
type textarea "h"
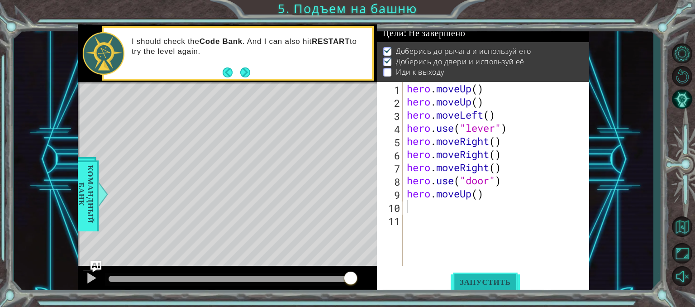
click at [500, 282] on span "Запустить" at bounding box center [484, 281] width 69 height 9
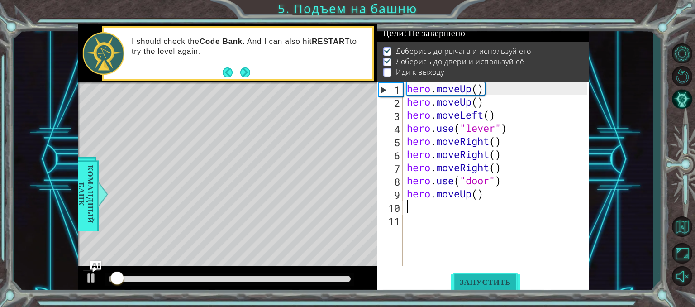
scroll to position [5, 0]
type textarea "h"
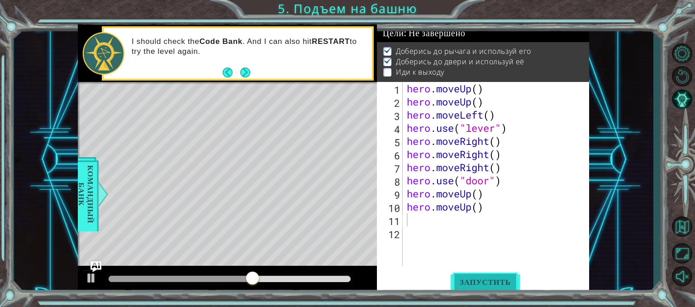
click at [481, 280] on span "Запустить" at bounding box center [484, 281] width 69 height 9
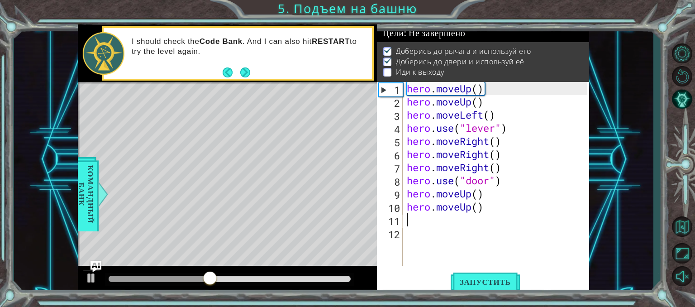
type textarea "h"
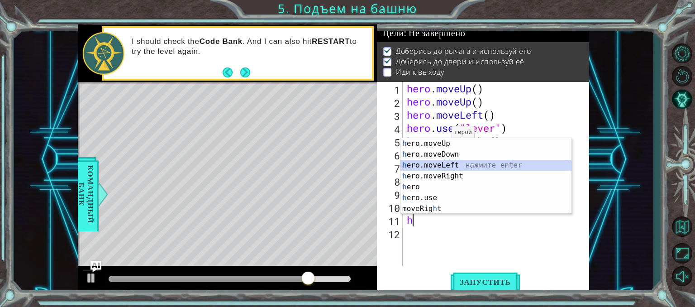
click at [454, 165] on div "h ero.moveUp нажмите enter h ero.moveDown нажмите enter h ero.moveLeft нажмите …" at bounding box center [485, 187] width 171 height 98
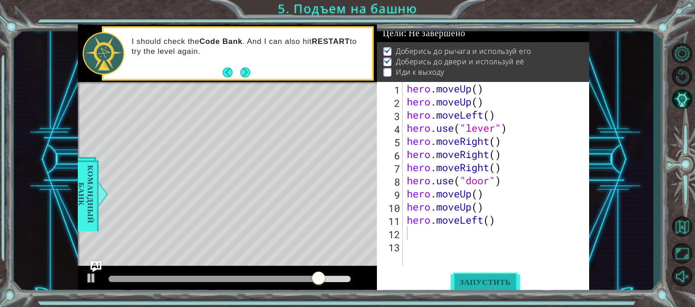
click at [490, 276] on button "Запустить" at bounding box center [484, 281] width 69 height 21
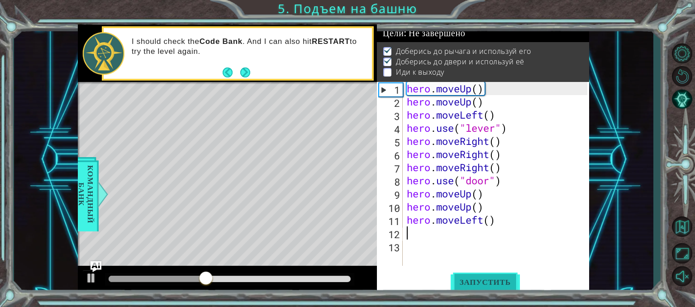
type textarea "h"
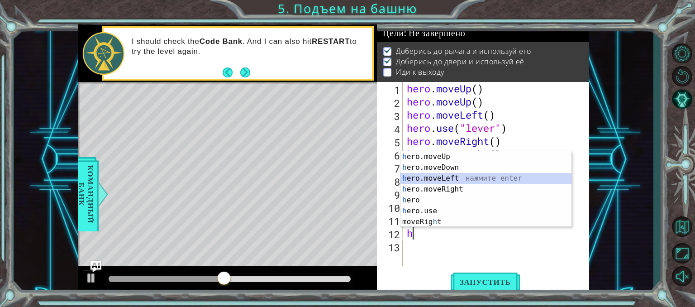
click at [477, 178] on div "h ero.moveUp нажмите enter h ero.moveDown нажмите enter h ero.moveLeft нажмите …" at bounding box center [485, 200] width 171 height 98
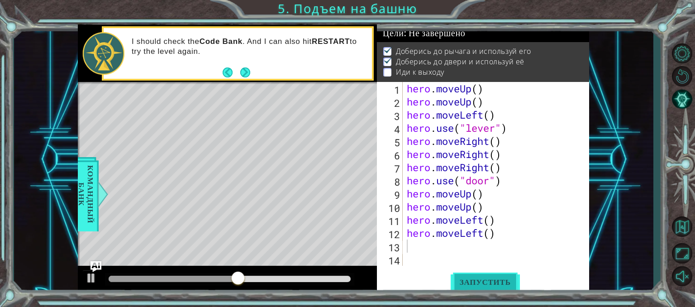
click at [486, 284] on span "Запустить" at bounding box center [484, 281] width 69 height 9
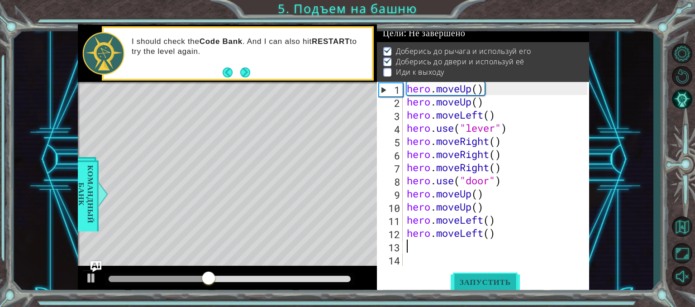
type textarea "b"
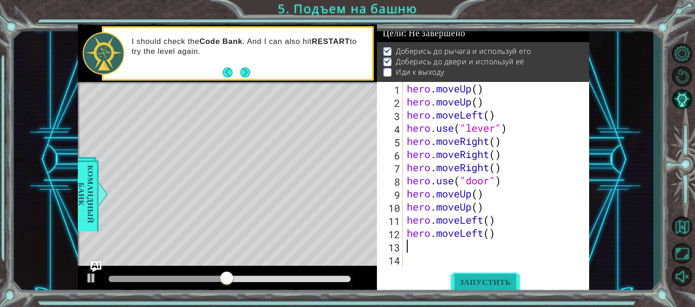
type textarea "h"
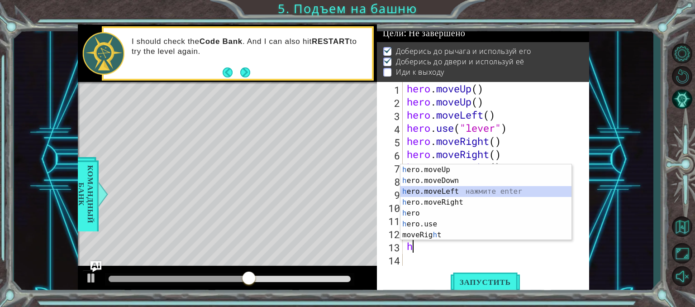
click at [464, 186] on div "h ero.moveUp нажмите enter h ero.moveDown нажмите enter h ero.moveLeft нажмите …" at bounding box center [485, 213] width 171 height 98
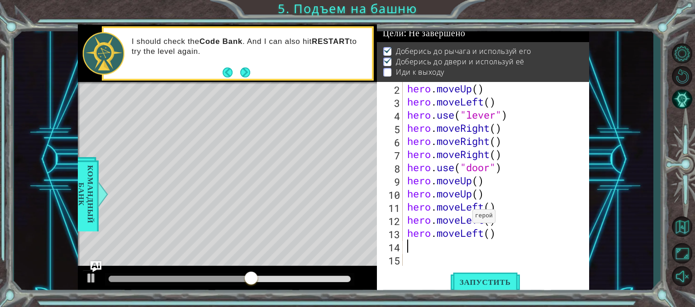
scroll to position [13, 0]
click at [458, 275] on button "Запустить" at bounding box center [484, 281] width 69 height 21
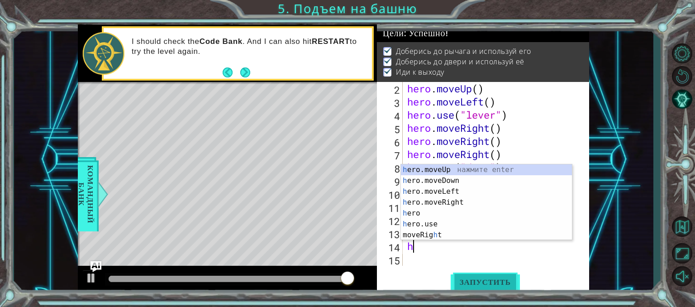
type textarea "h"
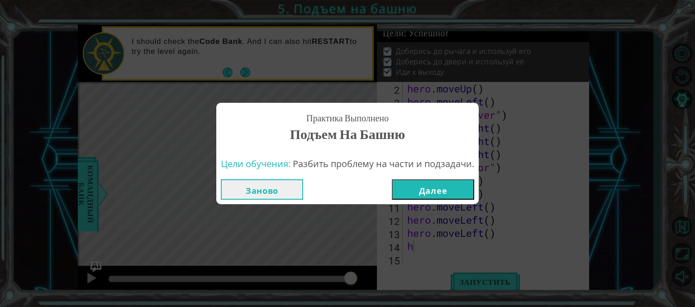
click at [440, 194] on button "Далее" at bounding box center [433, 189] width 82 height 20
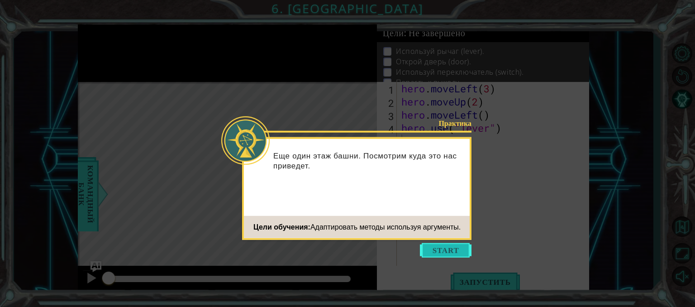
click at [440, 247] on button "Start" at bounding box center [446, 250] width 52 height 14
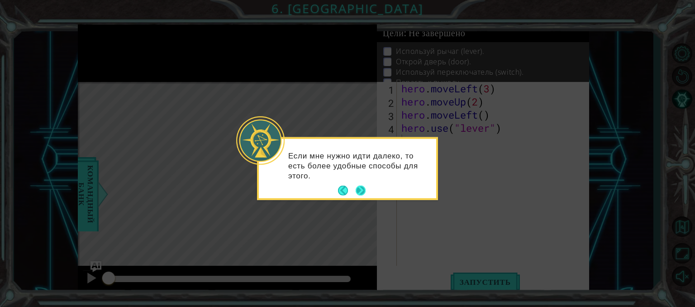
click at [356, 188] on button "Next" at bounding box center [360, 190] width 10 height 10
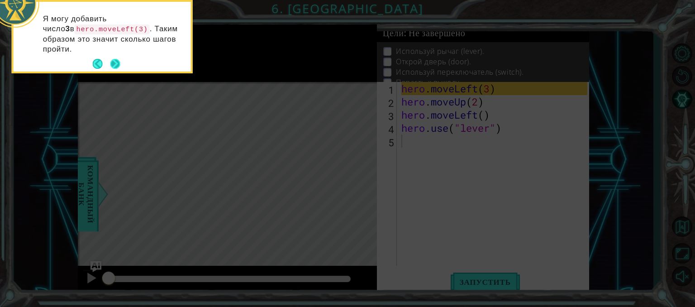
click at [118, 59] on button "Next" at bounding box center [115, 64] width 10 height 10
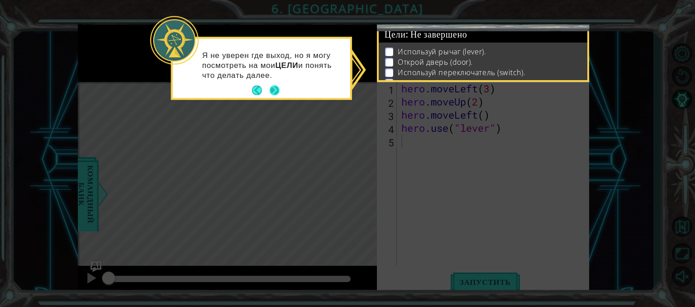
click at [276, 87] on button "Next" at bounding box center [275, 90] width 10 height 10
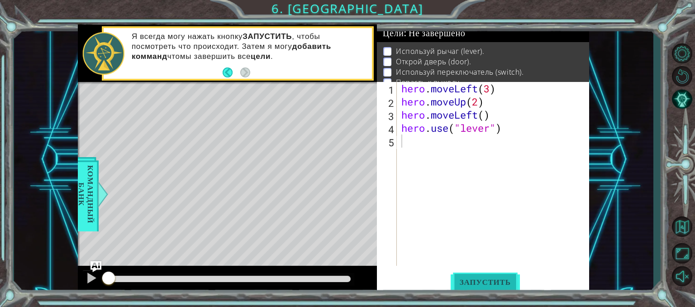
click at [486, 286] on span "Запустить" at bounding box center [484, 281] width 69 height 9
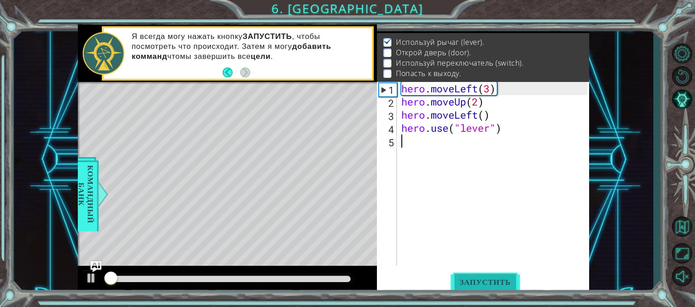
scroll to position [11, 0]
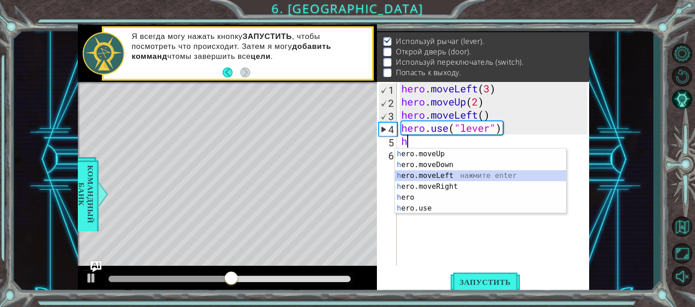
click at [443, 173] on div "h ero.moveUp нажмите enter h ero.moveDown нажмите enter h ero.moveLeft нажмите …" at bounding box center [480, 191] width 171 height 87
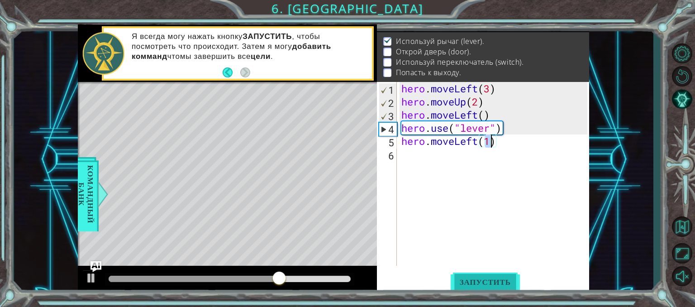
type textarea "hero.moveLeft(1)"
click at [490, 279] on span "Запустить" at bounding box center [484, 281] width 69 height 9
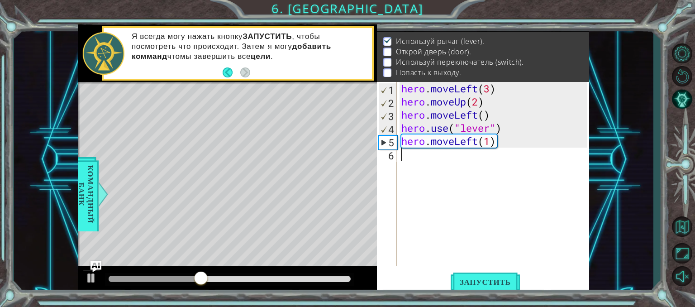
click at [429, 157] on div "hero . moveLeft ( 3 ) hero . moveUp ( 2 ) hero . moveLeft ( ) hero . use ( "lev…" at bounding box center [495, 187] width 192 height 210
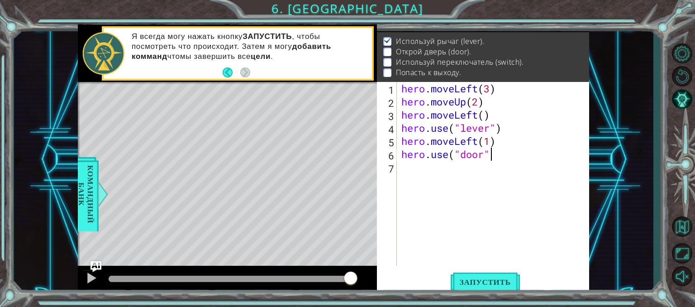
scroll to position [0, 4]
type textarea "hero.use("door")"
click at [479, 287] on button "Запустить" at bounding box center [484, 281] width 69 height 21
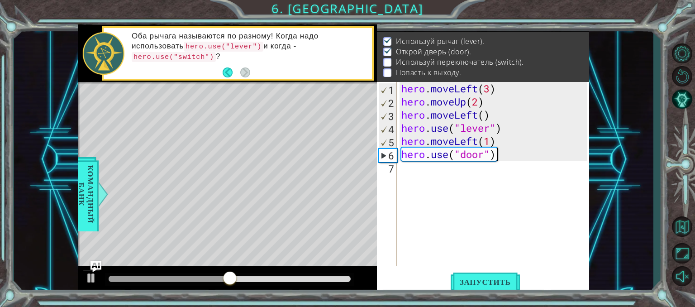
click at [419, 172] on div "hero . moveLeft ( 3 ) hero . moveUp ( 2 ) hero . moveLeft ( ) hero . use ( "lev…" at bounding box center [495, 187] width 192 height 210
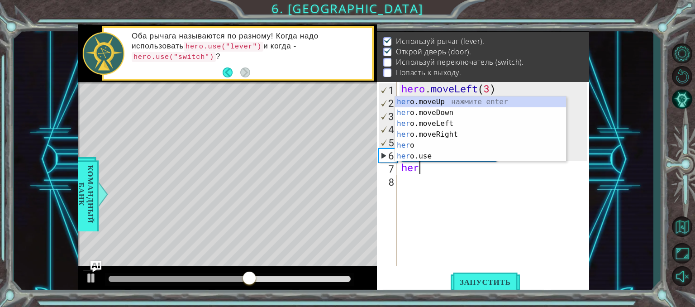
scroll to position [0, 0]
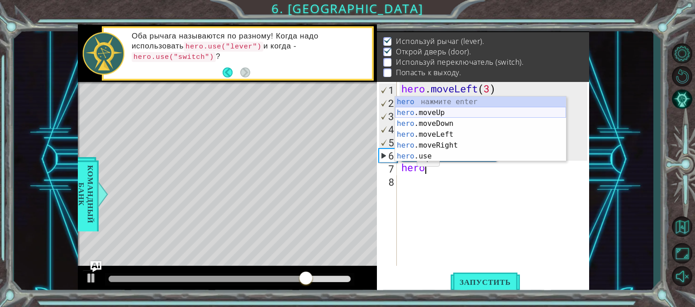
click at [449, 112] on div "hero нажмите enter hero .moveUp нажмите enter hero .moveDown нажмите enter hero…" at bounding box center [480, 139] width 171 height 87
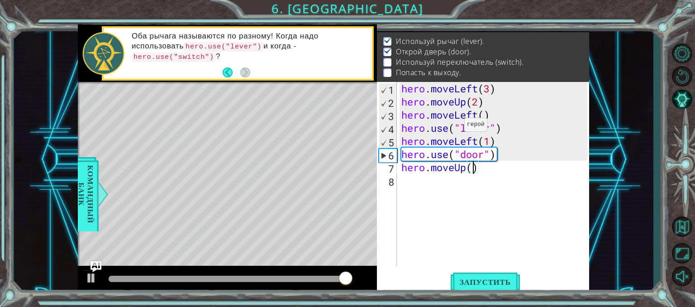
scroll to position [0, 3]
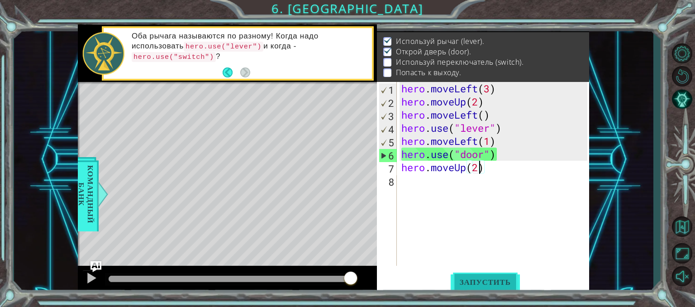
type textarea "hero.moveUp(2)"
click at [479, 274] on button "Запустить" at bounding box center [484, 281] width 69 height 21
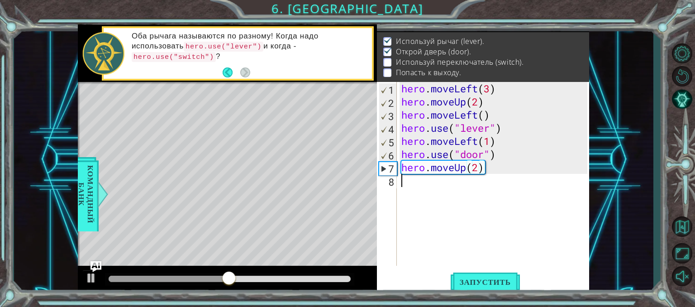
click at [408, 183] on div "hero . moveLeft ( 3 ) hero . moveUp ( 2 ) hero . moveLeft ( ) hero . use ( "lev…" at bounding box center [495, 187] width 192 height 210
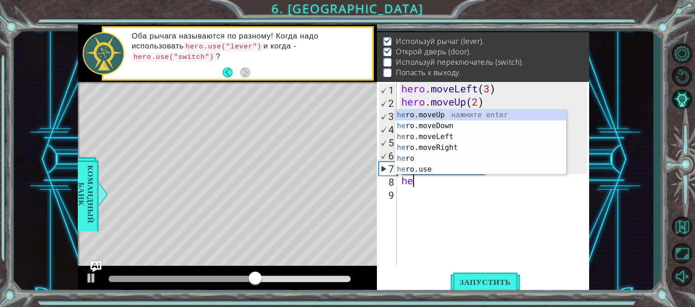
scroll to position [0, 0]
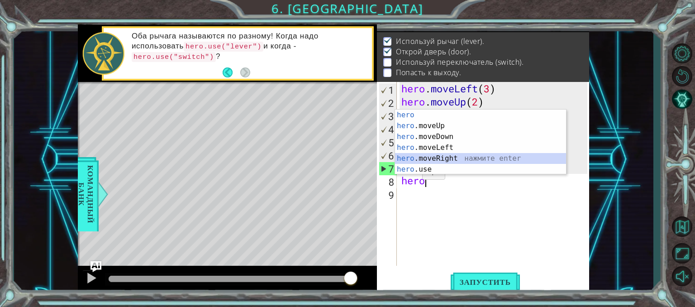
click at [441, 154] on div "hero нажмите enter hero .moveUp нажмите enter hero .moveDown нажмите enter hero…" at bounding box center [480, 152] width 171 height 87
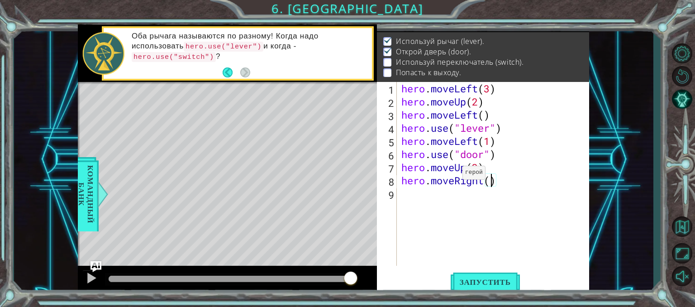
scroll to position [0, 4]
type textarea "hero.moveRight(2)"
click at [498, 283] on span "Запустить" at bounding box center [484, 281] width 69 height 9
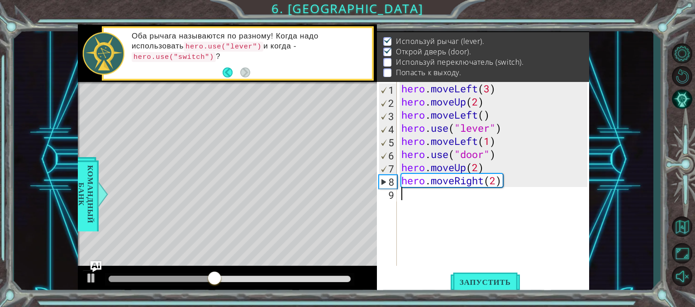
click at [425, 196] on div "hero . moveLeft ( 3 ) hero . moveUp ( 2 ) hero . moveLeft ( ) hero . use ( "lev…" at bounding box center [495, 187] width 192 height 210
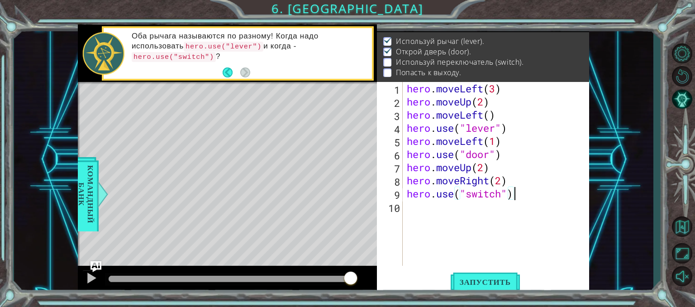
scroll to position [0, 4]
type textarea "hero.use("switch")"
click at [474, 278] on span "Запустить" at bounding box center [484, 281] width 69 height 9
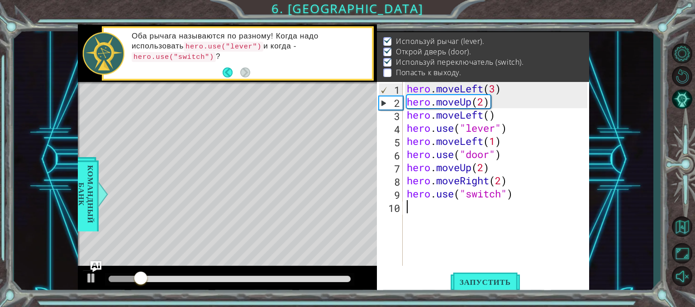
click at [414, 212] on div "hero . moveLeft ( 3 ) hero . moveUp ( 2 ) hero . moveLeft ( ) hero . use ( "lev…" at bounding box center [498, 187] width 187 height 210
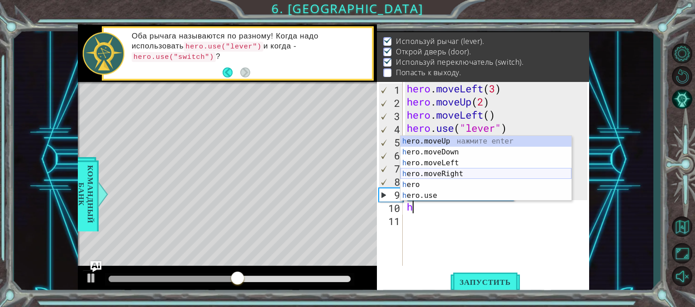
click at [451, 174] on div "h ero.moveUp нажмите enter h ero.moveDown нажмите enter h ero.moveLeft нажмите …" at bounding box center [485, 179] width 171 height 87
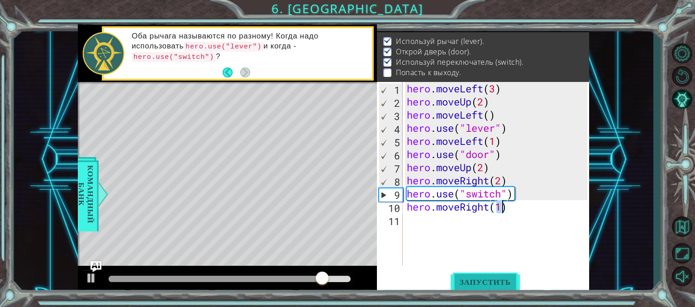
type textarea "hero.moveRight(1)"
click at [483, 284] on span "Запустить" at bounding box center [484, 281] width 69 height 9
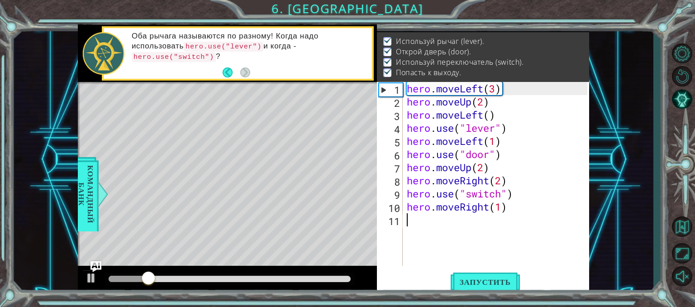
click at [439, 223] on div "hero . moveLeft ( 3 ) hero . moveUp ( 2 ) hero . moveLeft ( ) hero . use ( "lev…" at bounding box center [498, 187] width 187 height 210
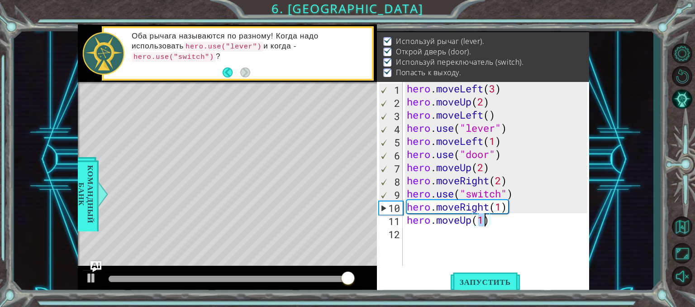
type textarea "hero.moveUp(1)"
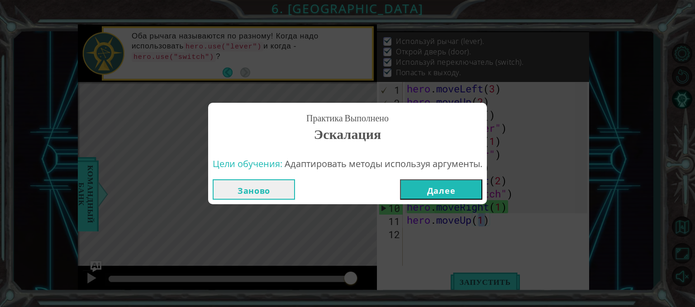
click at [452, 195] on button "Далее" at bounding box center [441, 189] width 82 height 20
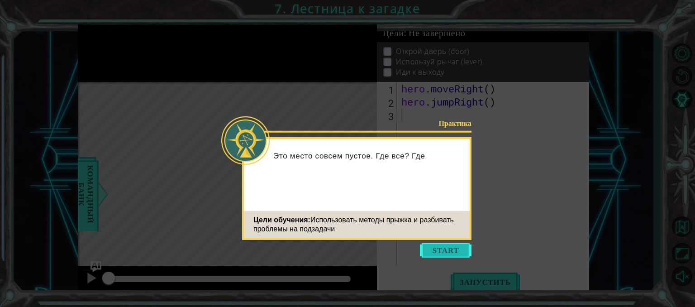
click at [452, 250] on button "Start" at bounding box center [446, 250] width 52 height 14
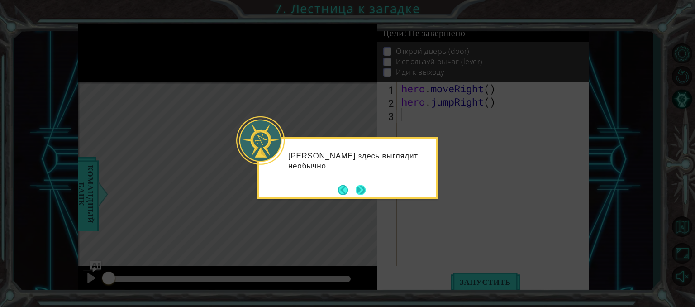
click at [359, 189] on button "Next" at bounding box center [360, 190] width 10 height 10
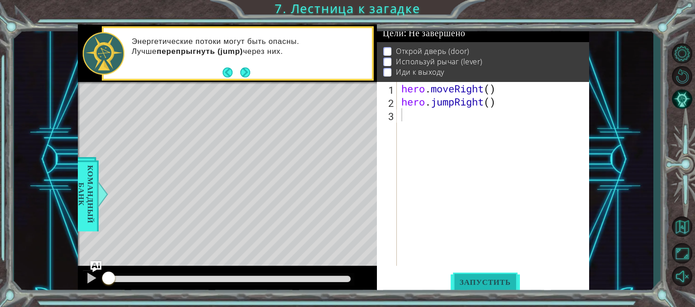
click at [502, 276] on button "Запустить" at bounding box center [484, 281] width 69 height 21
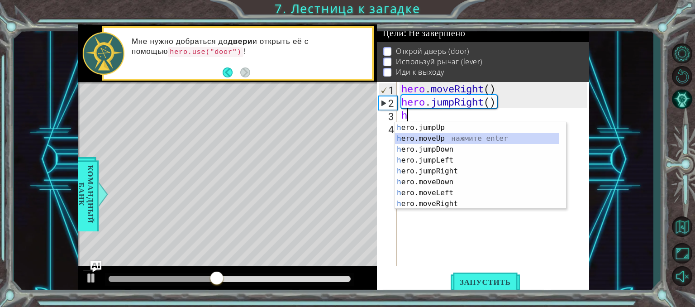
click at [449, 136] on div "h ero.jumpUp нажмите enter h ero.moveUp нажмите enter h ero.jumpDown нажмите en…" at bounding box center [477, 176] width 164 height 109
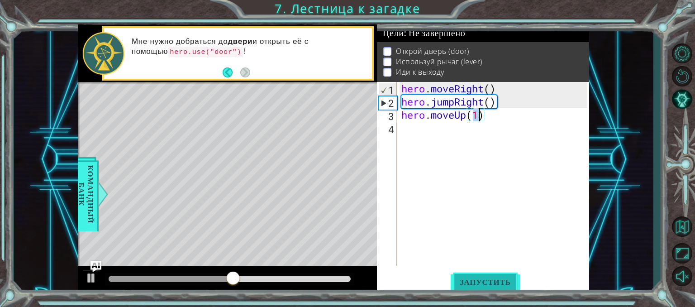
type textarea "hero.moveUp(1)"
click at [484, 278] on span "Запустить" at bounding box center [484, 281] width 69 height 9
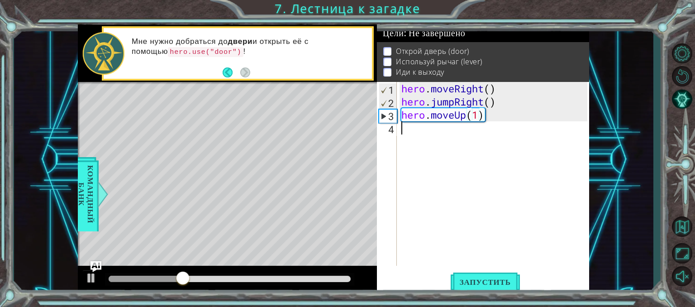
click at [437, 133] on div "hero . moveRight ( ) hero . jumpRight ( ) hero . moveUp ( 1 )" at bounding box center [495, 187] width 192 height 210
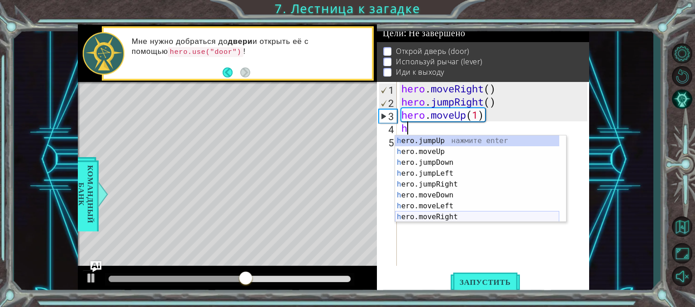
click at [447, 214] on div "h ero.jumpUp нажмите enter h ero.moveUp нажмите enter h ero.jumpDown нажмите en…" at bounding box center [477, 189] width 164 height 109
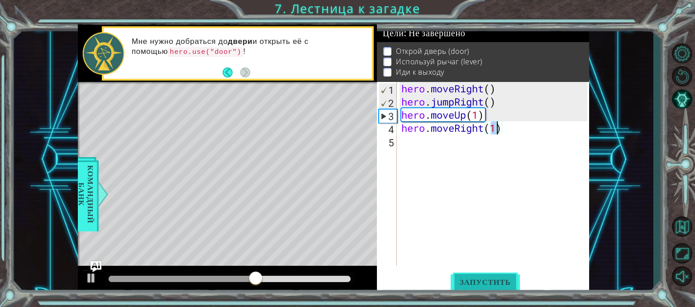
type textarea "hero.moveRight(1)"
click at [472, 284] on span "Запустить" at bounding box center [484, 281] width 69 height 9
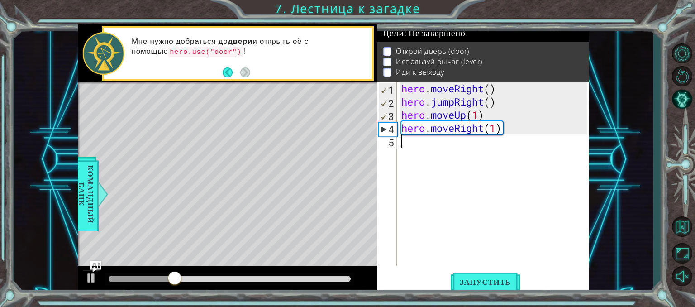
click at [459, 142] on div "hero . moveRight ( ) hero . jumpRight ( ) hero . moveUp ( 1 ) hero . moveRight …" at bounding box center [495, 187] width 192 height 210
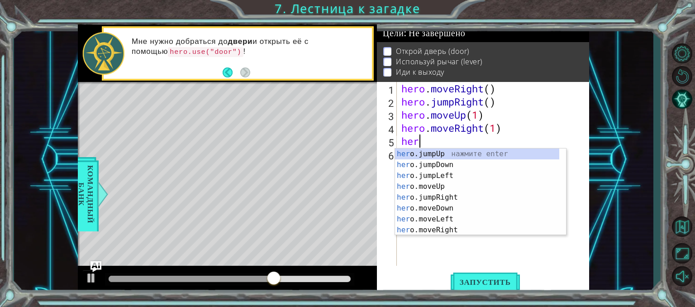
type textarea "hero"
